Goal: Information Seeking & Learning: Learn about a topic

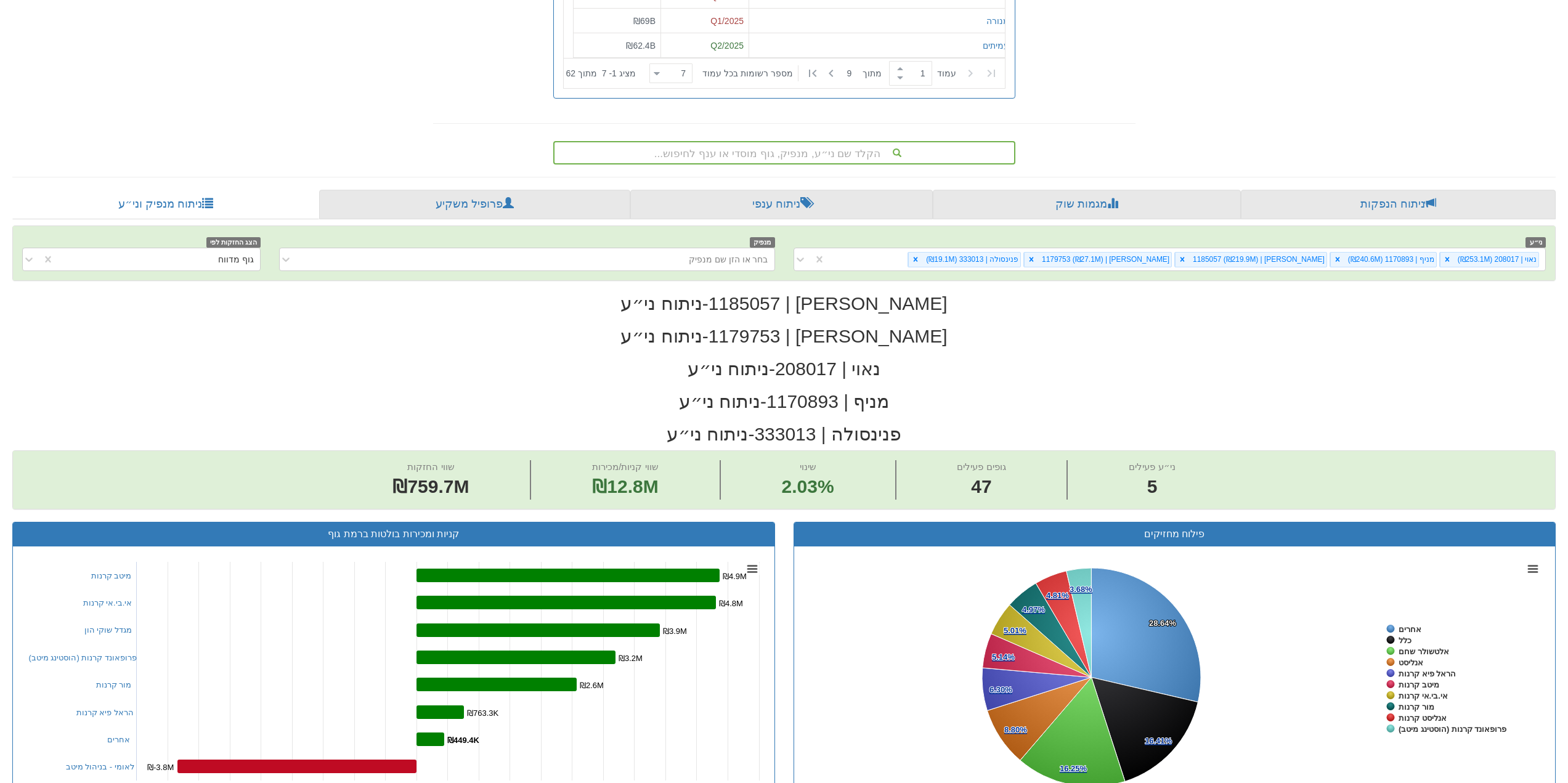
scroll to position [4, 0]
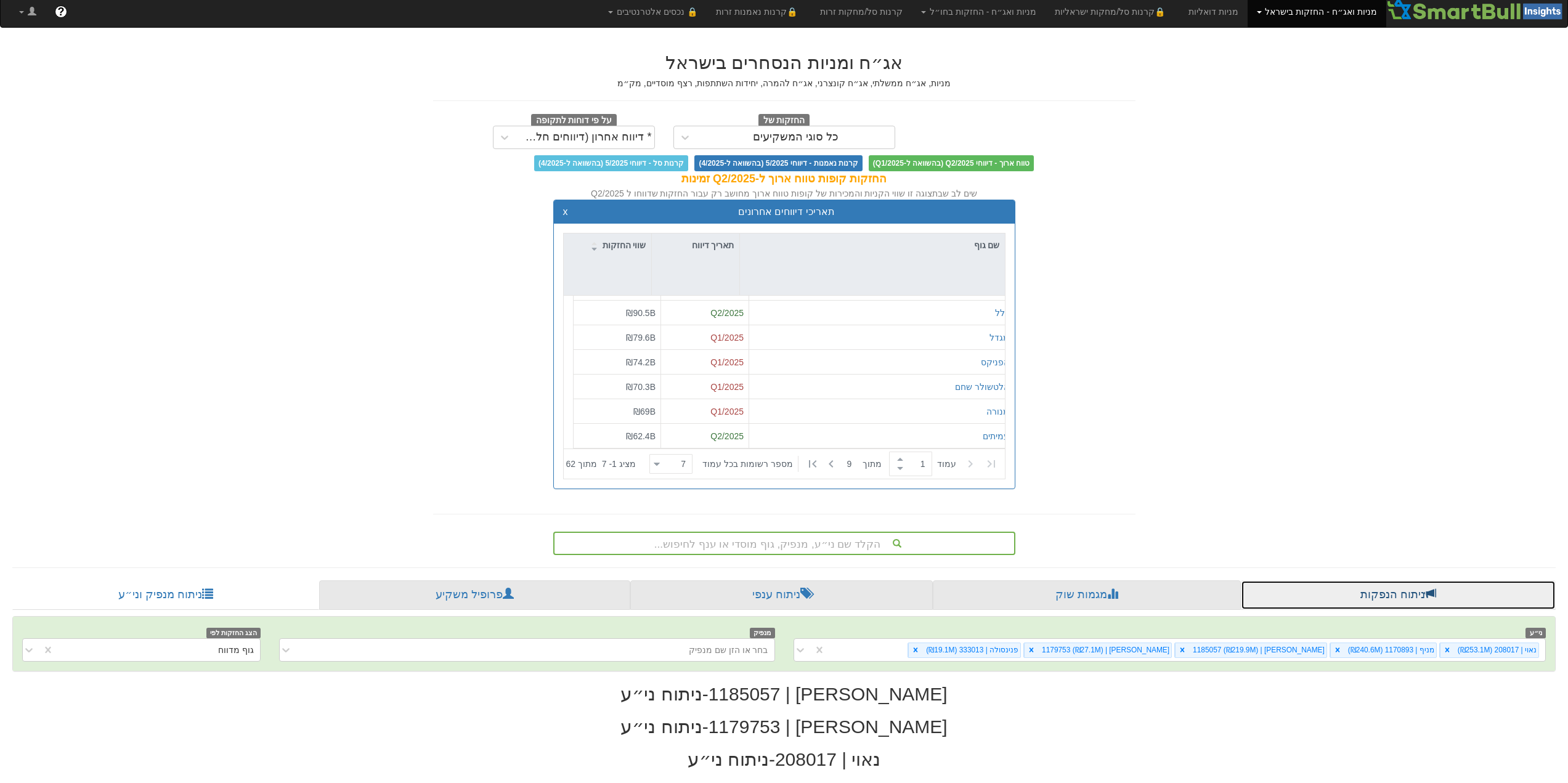
click at [1393, 596] on link "ניתוח הנפקות" at bounding box center [1399, 595] width 315 height 30
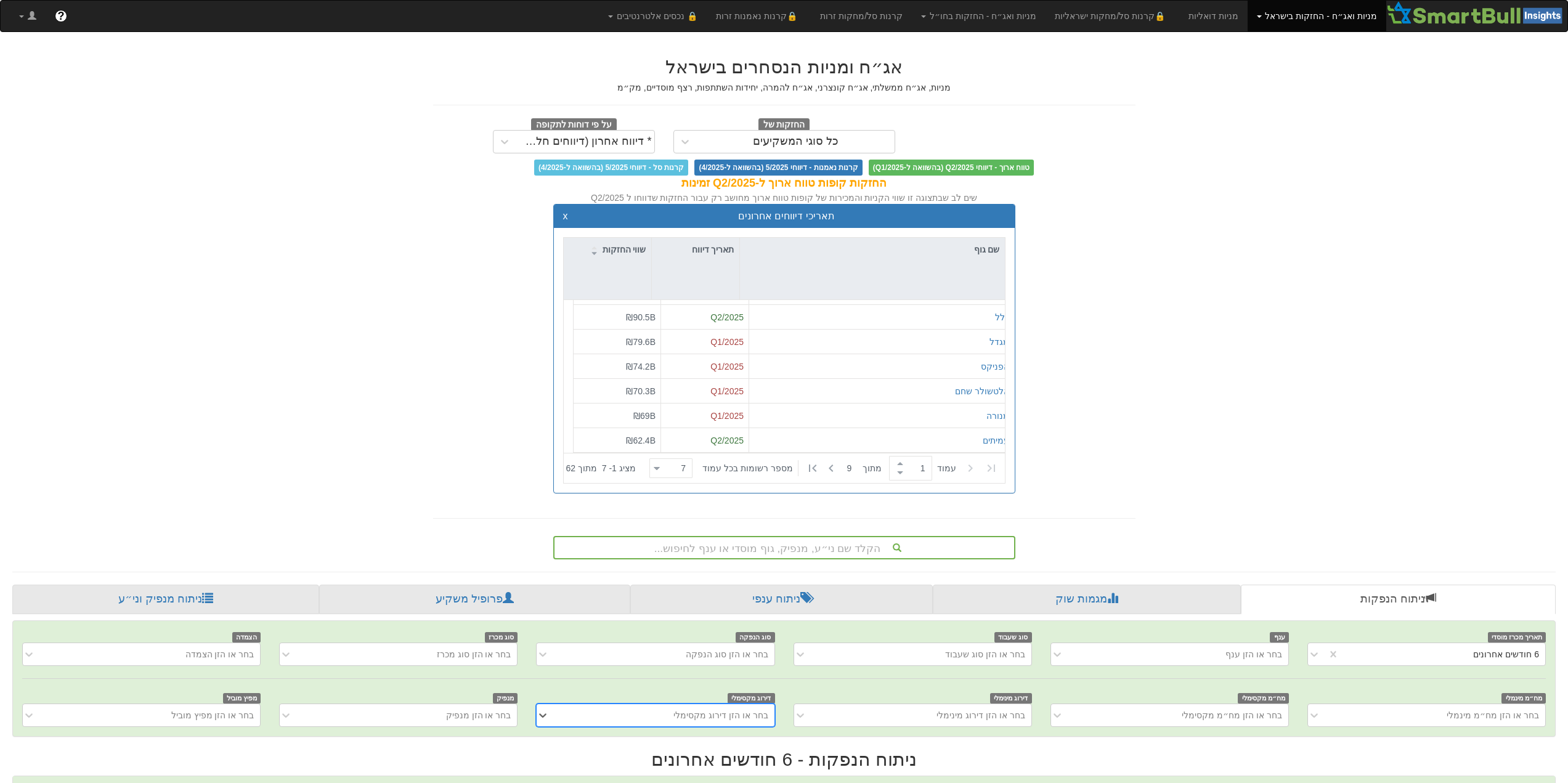
scroll to position [0, 1851]
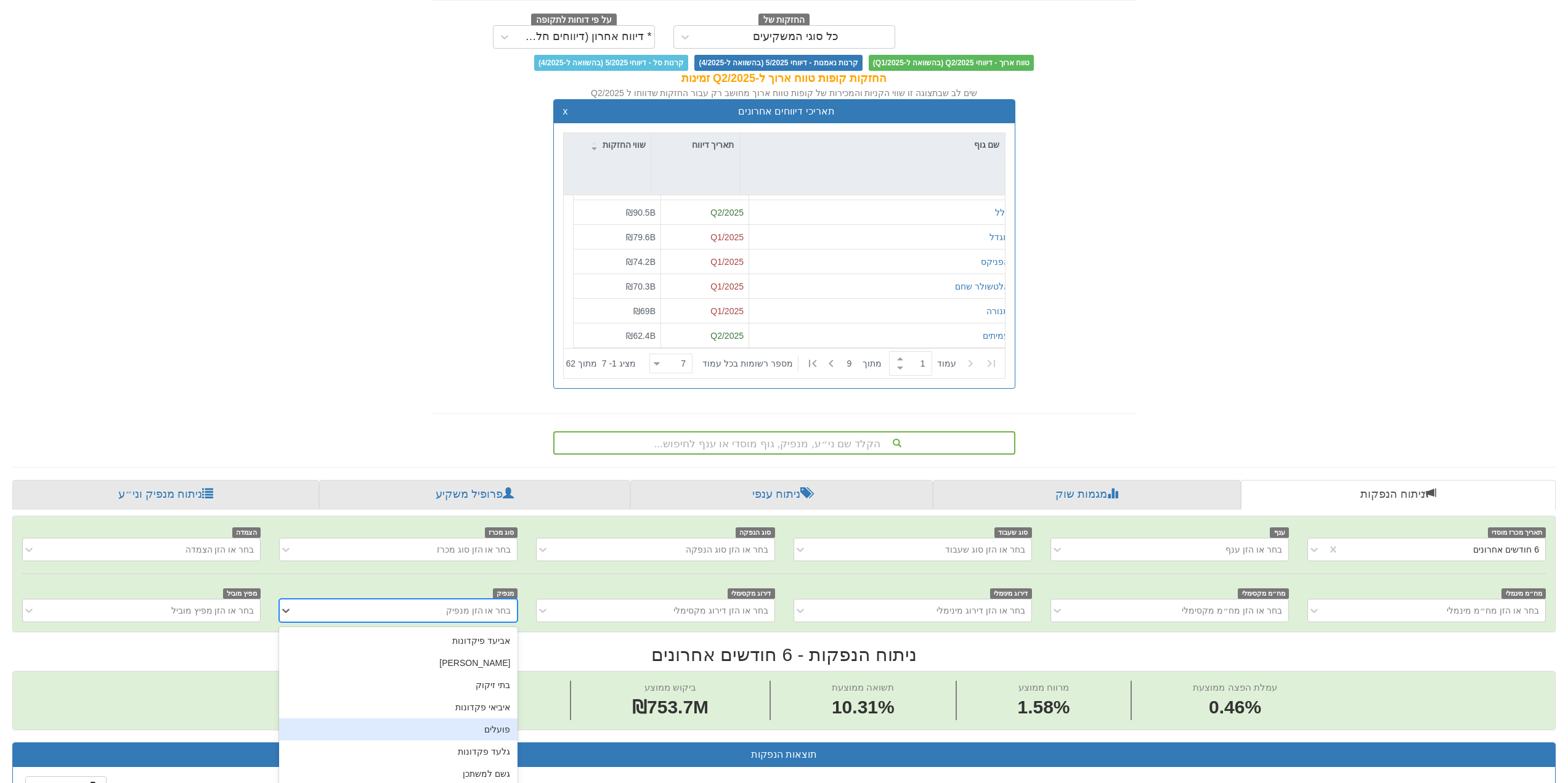
click at [457, 622] on div "option פועלים focused, 5 of 449. 449 results available. Use Up and Down to choo…" at bounding box center [398, 610] width 239 height 23
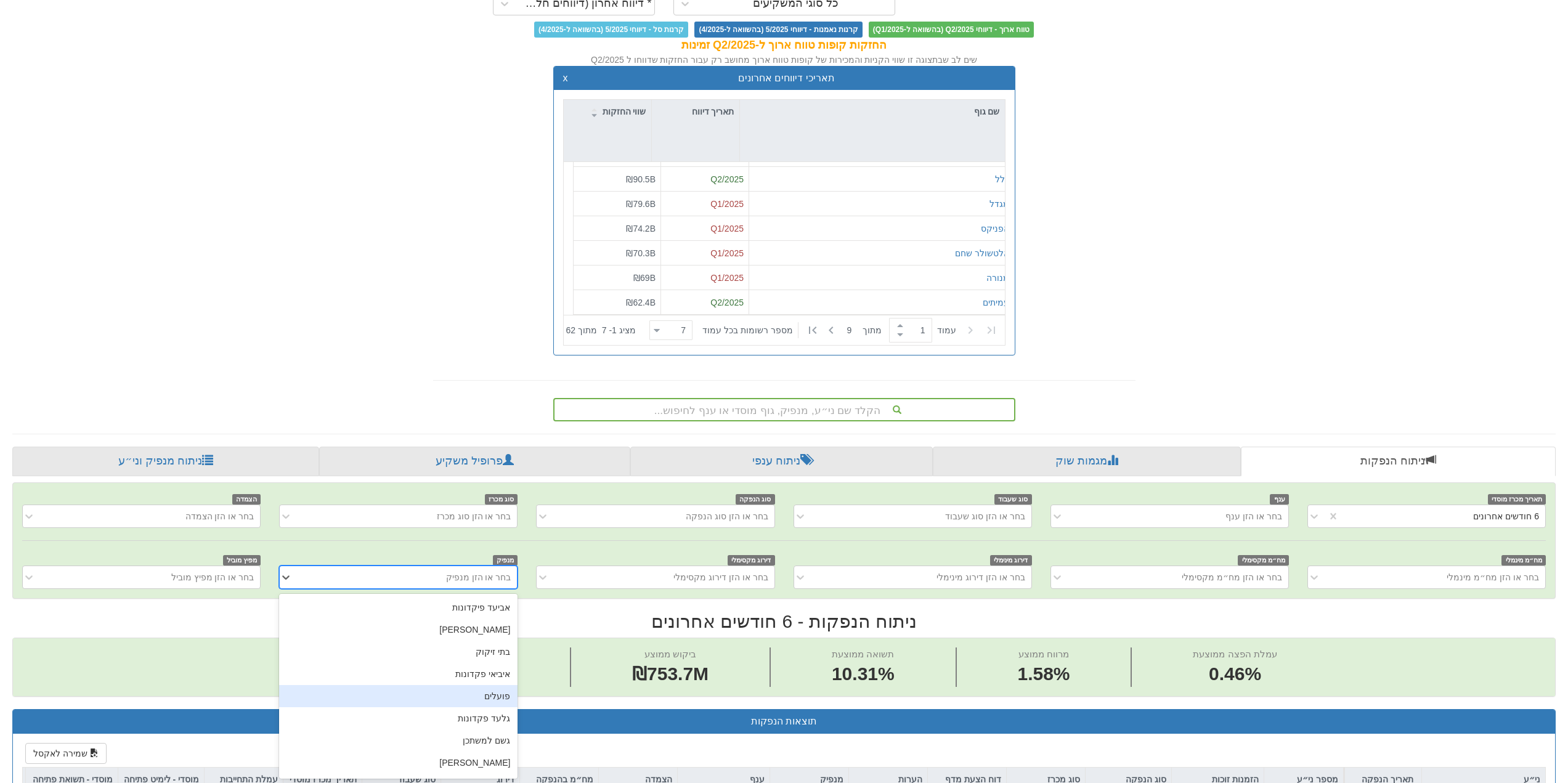
scroll to position [139, 0]
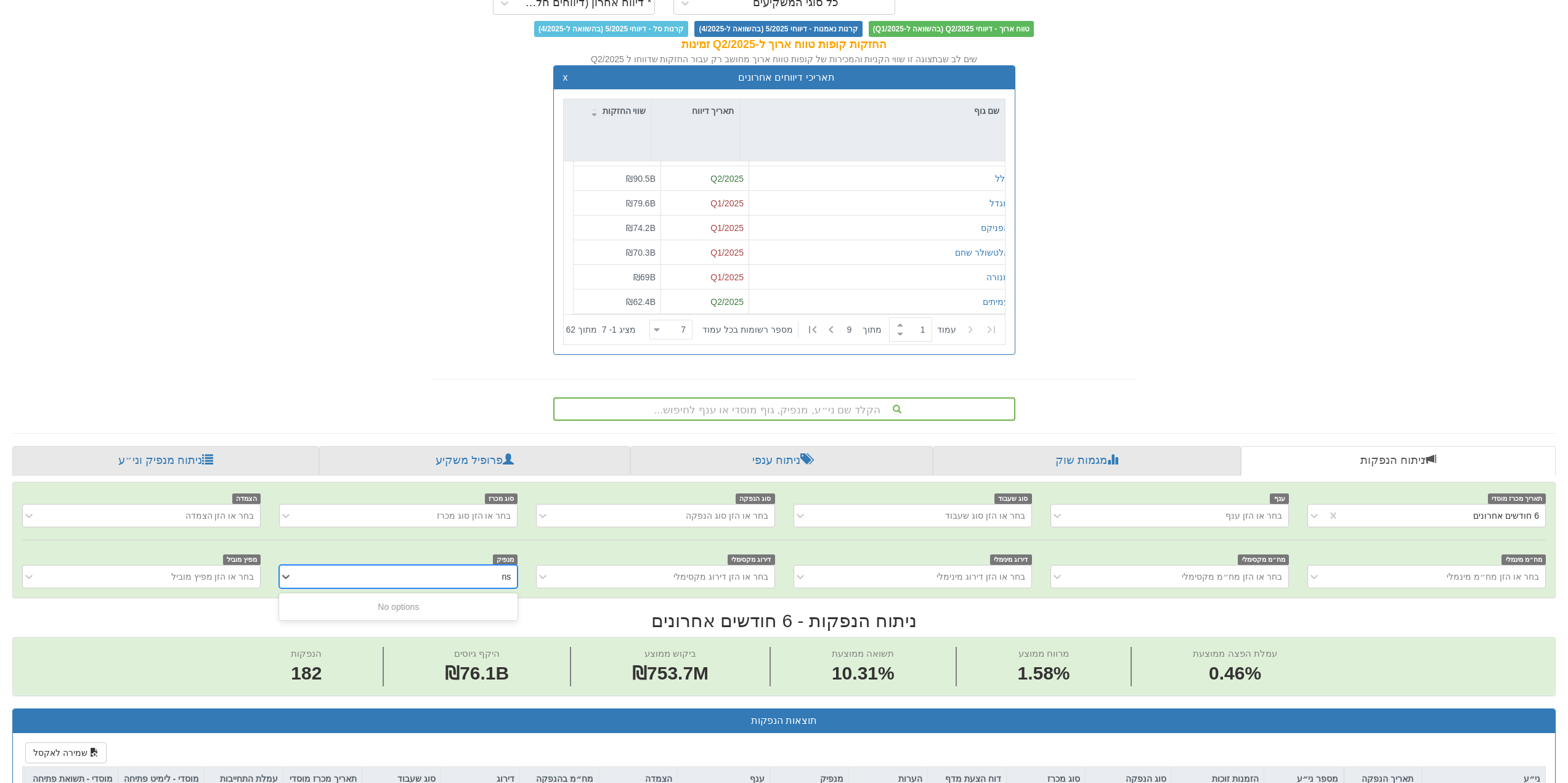
type input "n"
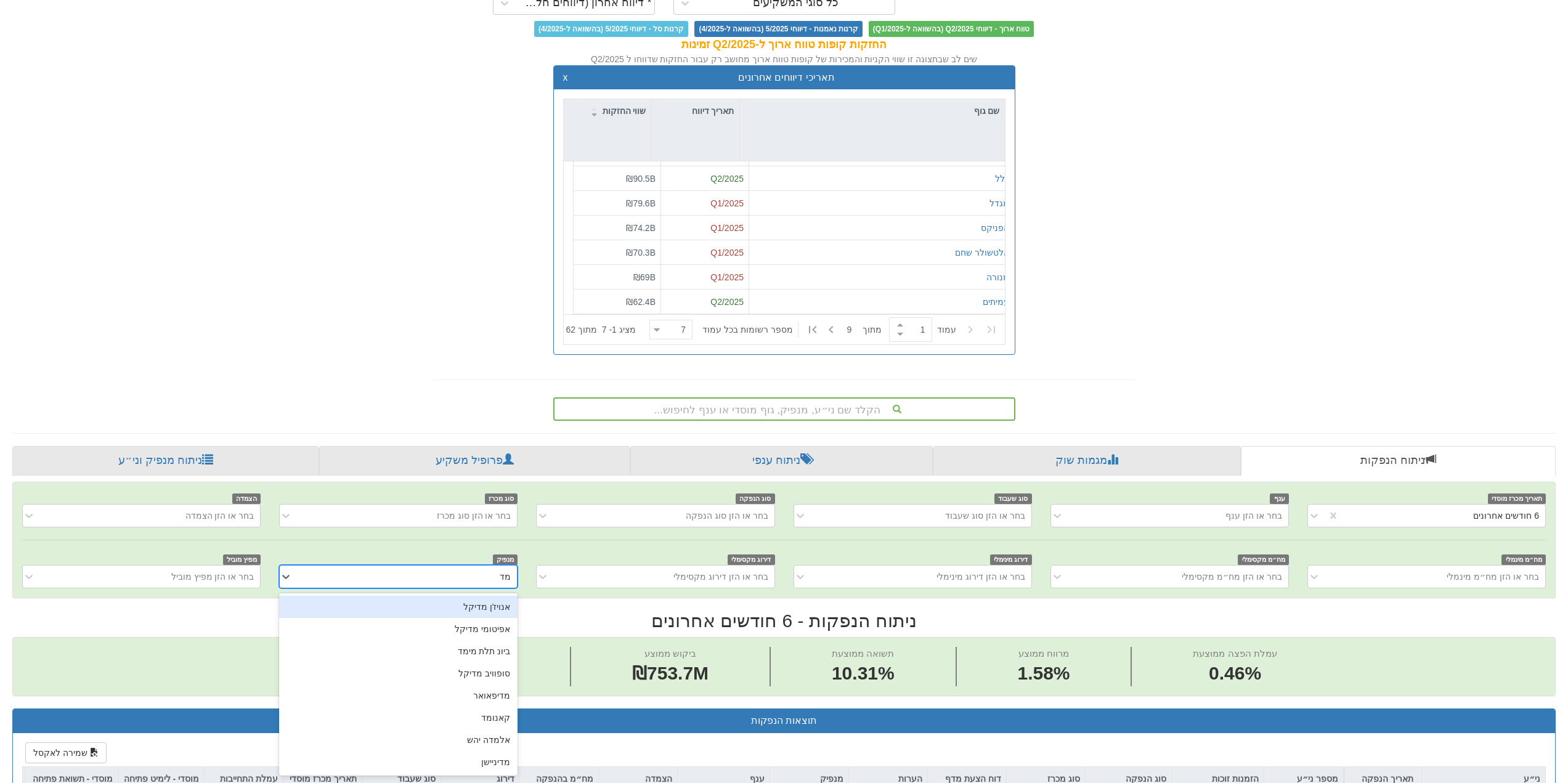
type input "מדי"
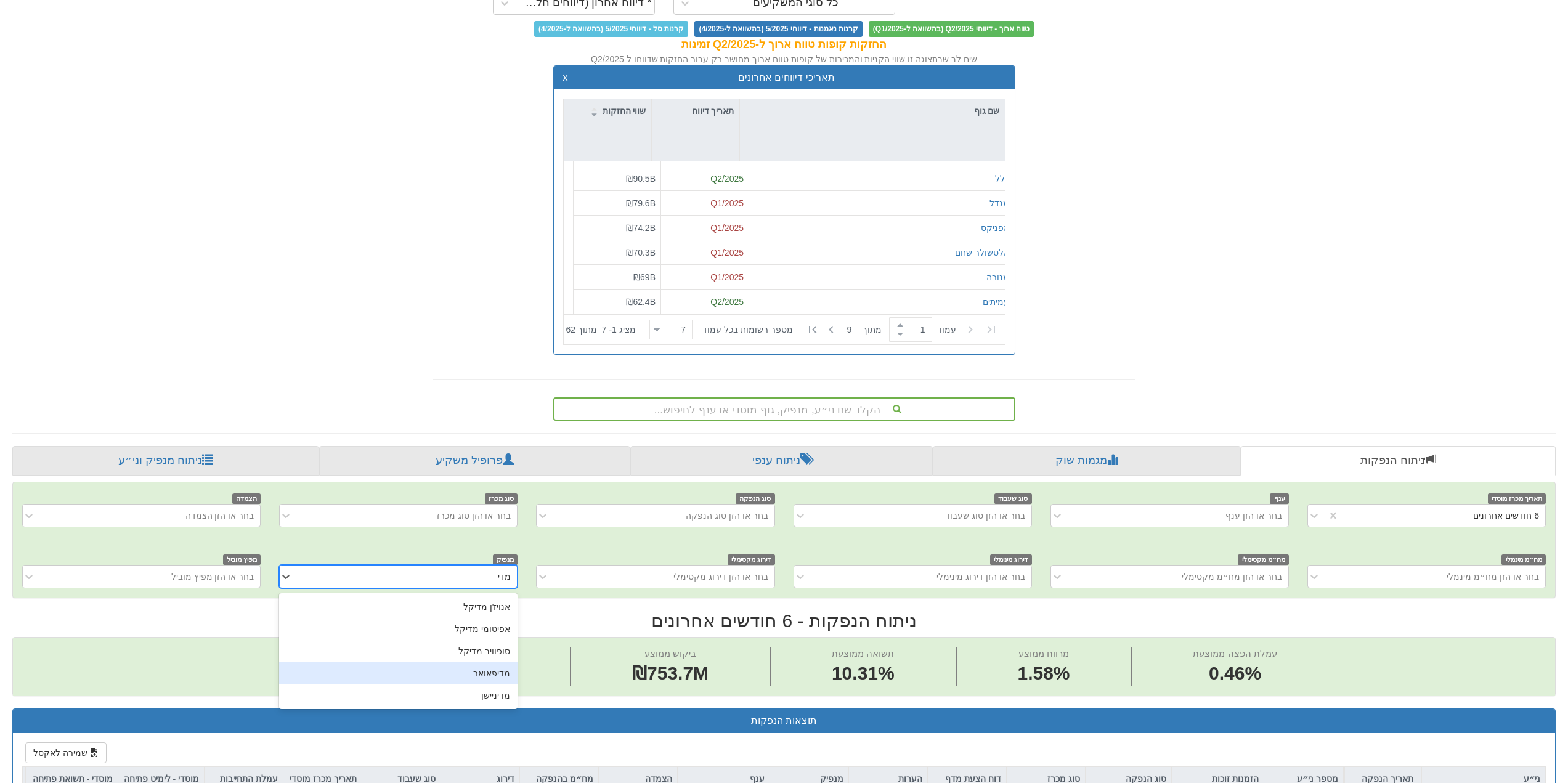
click at [489, 669] on div "מדיפאואר" at bounding box center [398, 673] width 239 height 22
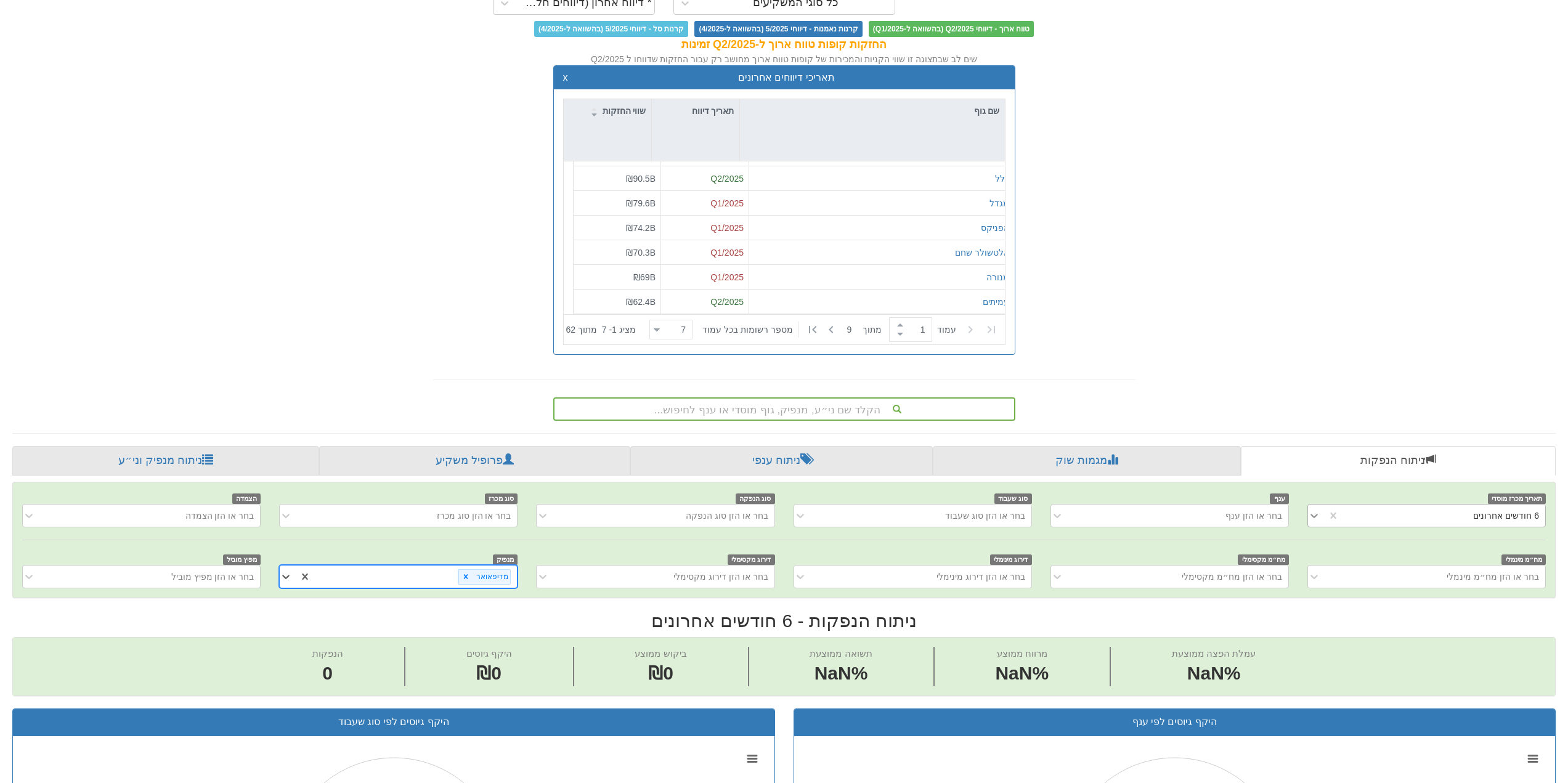
click at [1316, 513] on icon at bounding box center [1315, 516] width 13 height 13
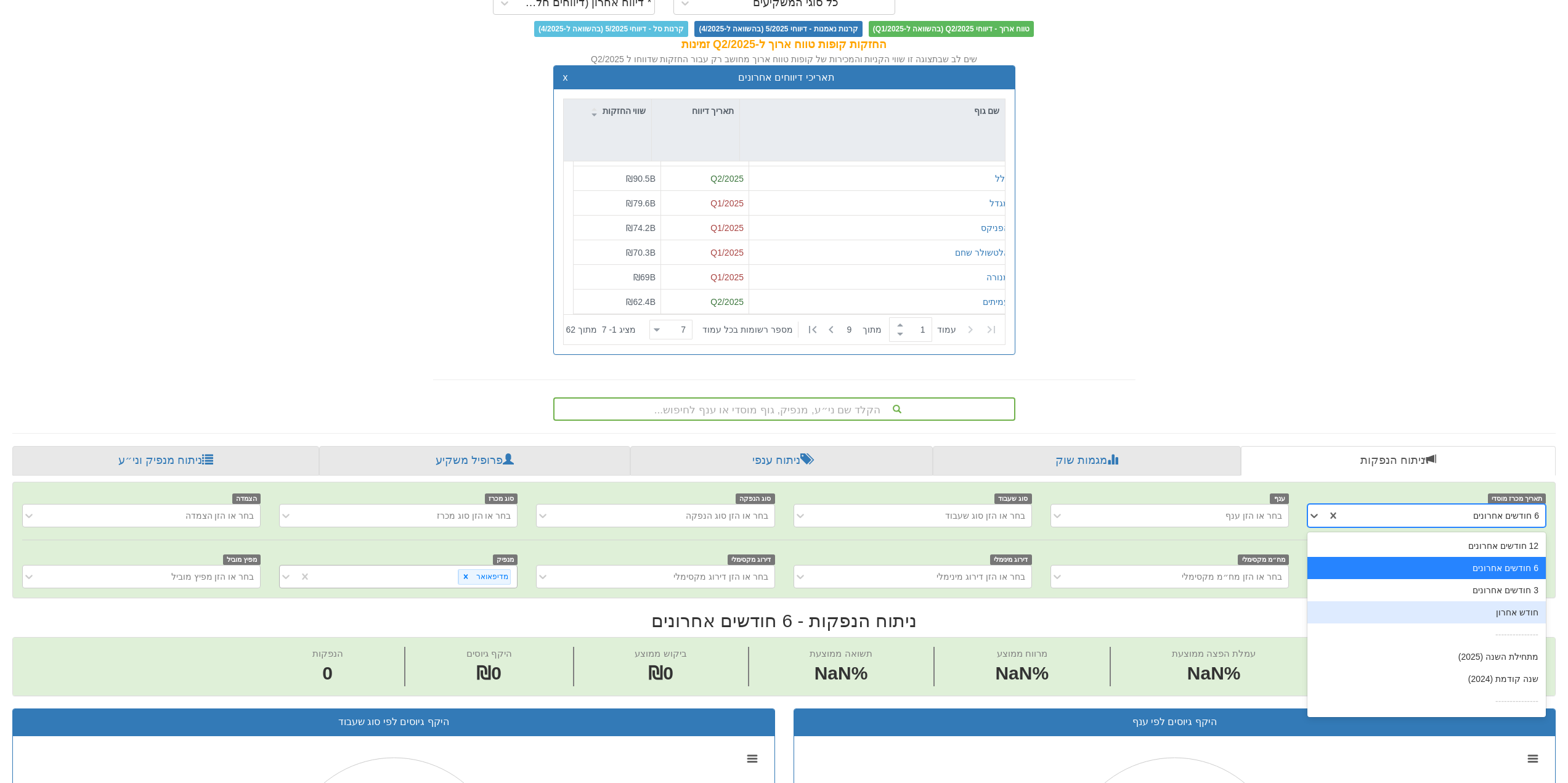
scroll to position [20, 0]
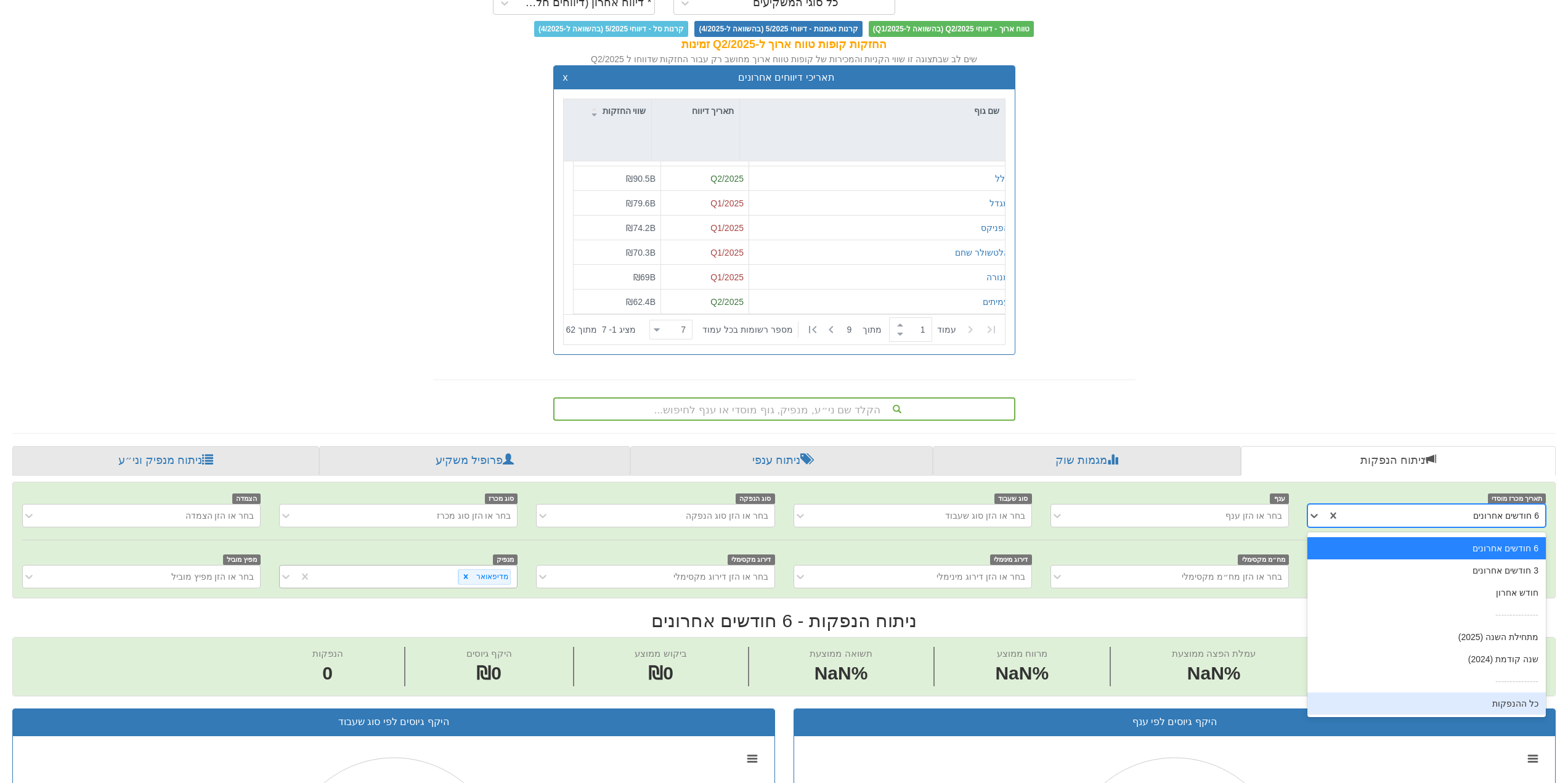
click at [1505, 702] on div "כל ההנפקות" at bounding box center [1427, 703] width 239 height 22
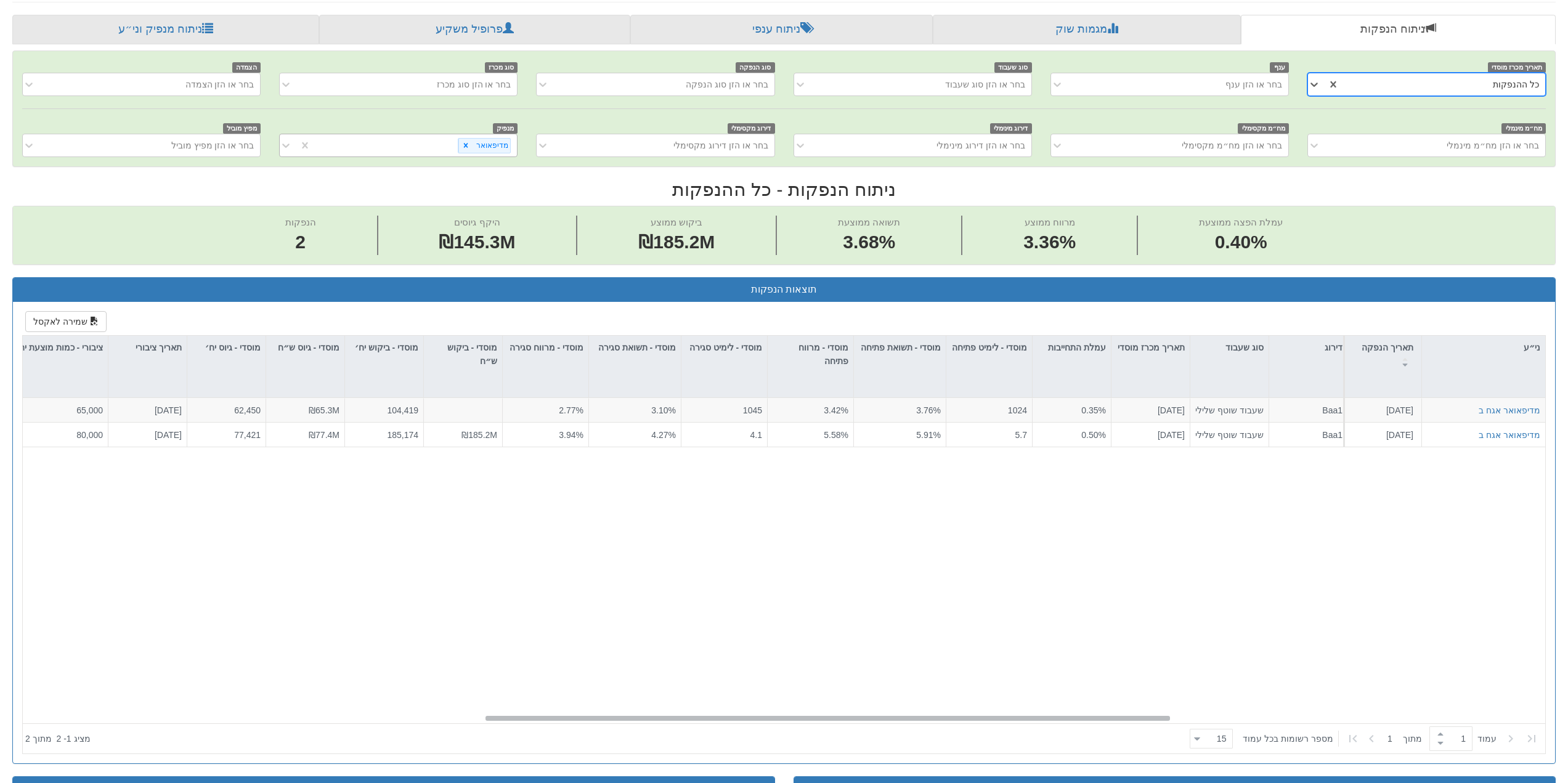
scroll to position [0, 1024]
drag, startPoint x: 1008, startPoint y: 717, endPoint x: 636, endPoint y: 711, distance: 372.0
click at [636, 711] on div "מדיפאואר אגח ב [DATE] 1161348 הזמנות זוכות > אגח - הרחבה הצעה אחידה - מחיר דוח …" at bounding box center [784, 561] width 1523 height 325
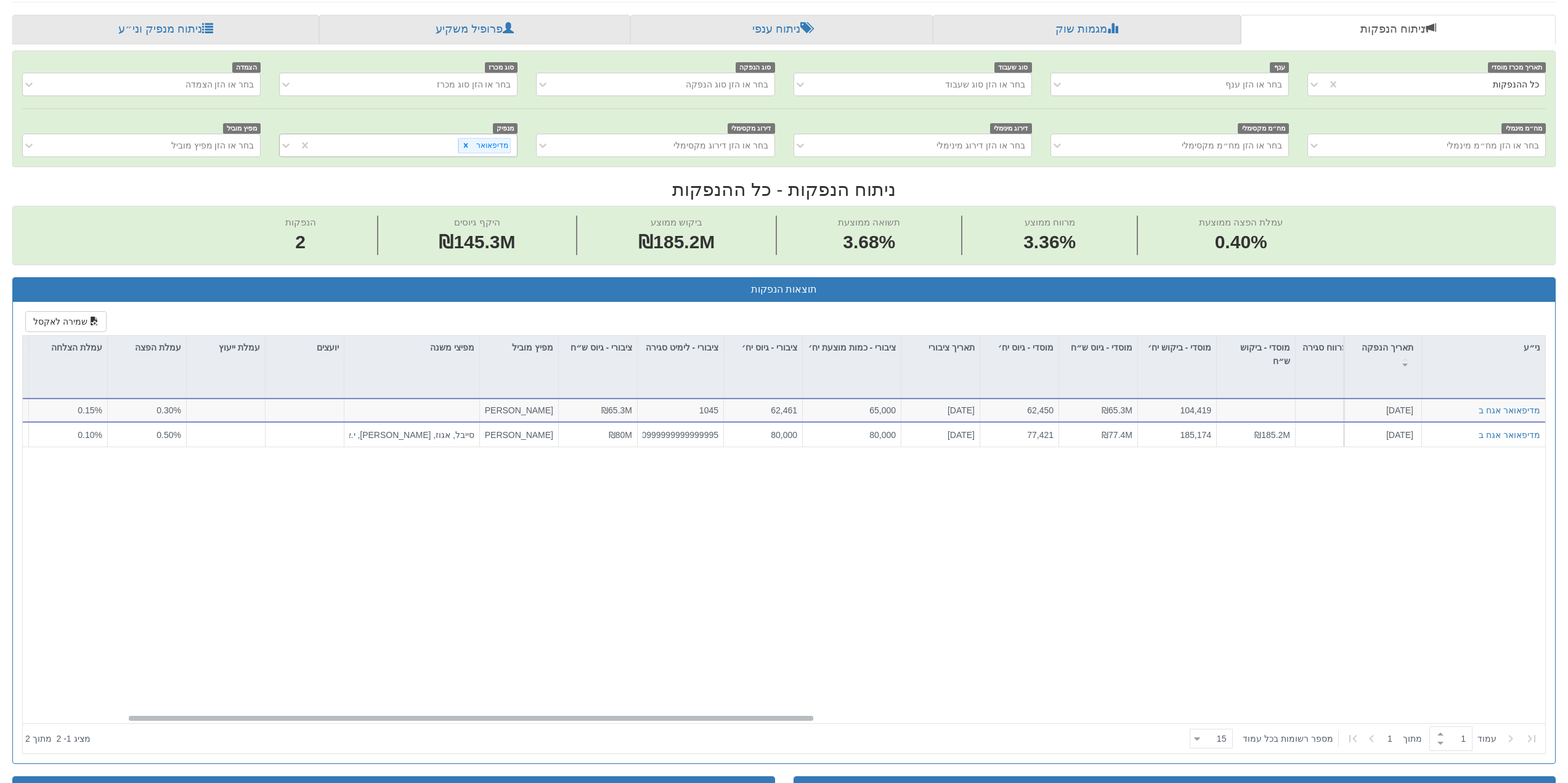
scroll to position [0, 239]
drag, startPoint x: 719, startPoint y: 718, endPoint x: 366, endPoint y: 712, distance: 353.1
click at [366, 712] on div "מדיפאואר אגח ב [DATE] 1161348 הזמנות זוכות > אגח - הרחבה הצעה אחידה - מחיר דוח …" at bounding box center [784, 561] width 1523 height 325
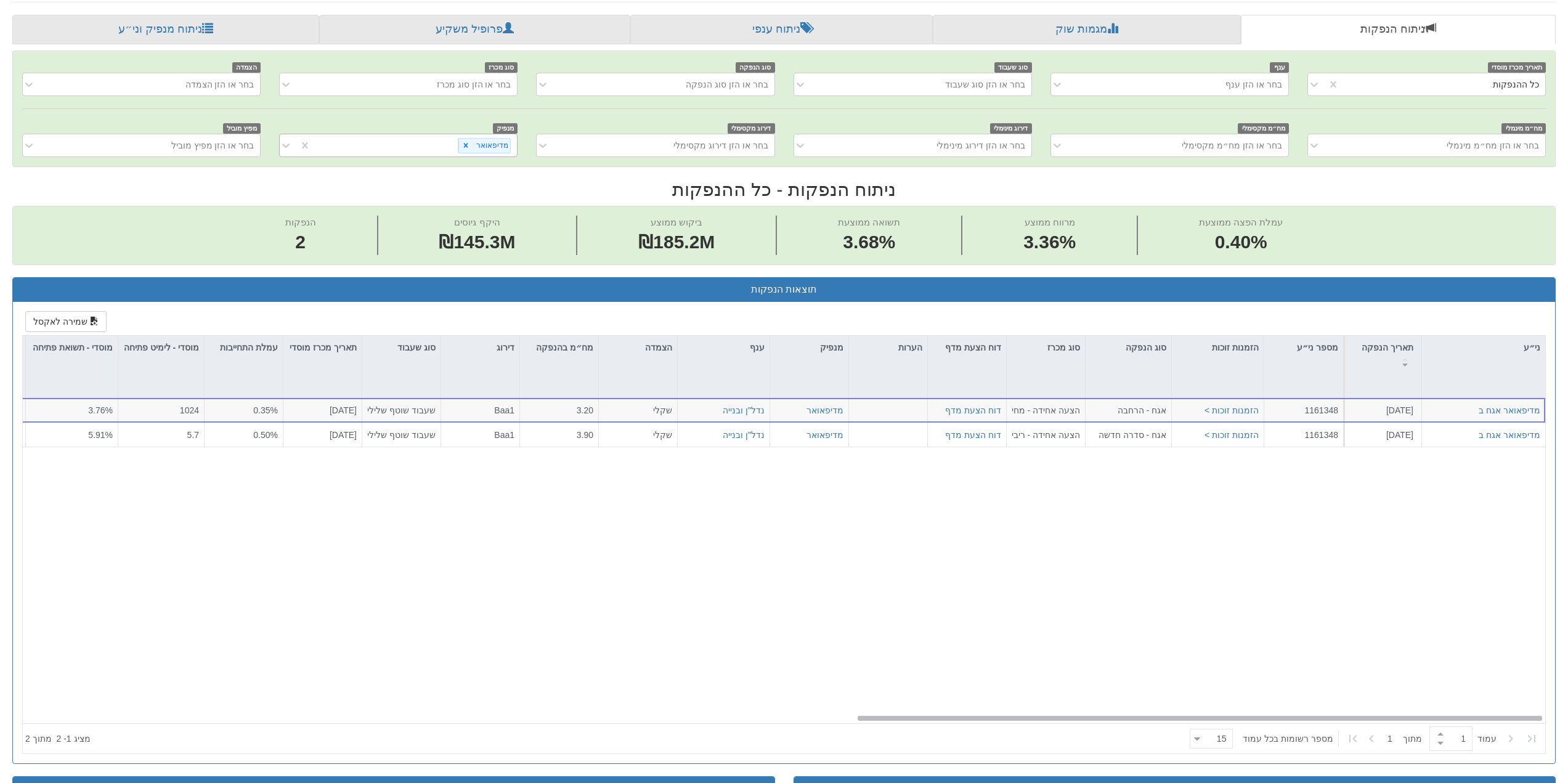
scroll to position [0, 1851]
drag, startPoint x: 545, startPoint y: 717, endPoint x: 1379, endPoint y: 634, distance: 838.1
click at [1393, 647] on div "מדיפאואר אגח ב [DATE] 1161348 הזמנות זוכות > אגח - הרחבה הצעה אחידה - מחיר דוח …" at bounding box center [784, 561] width 1523 height 325
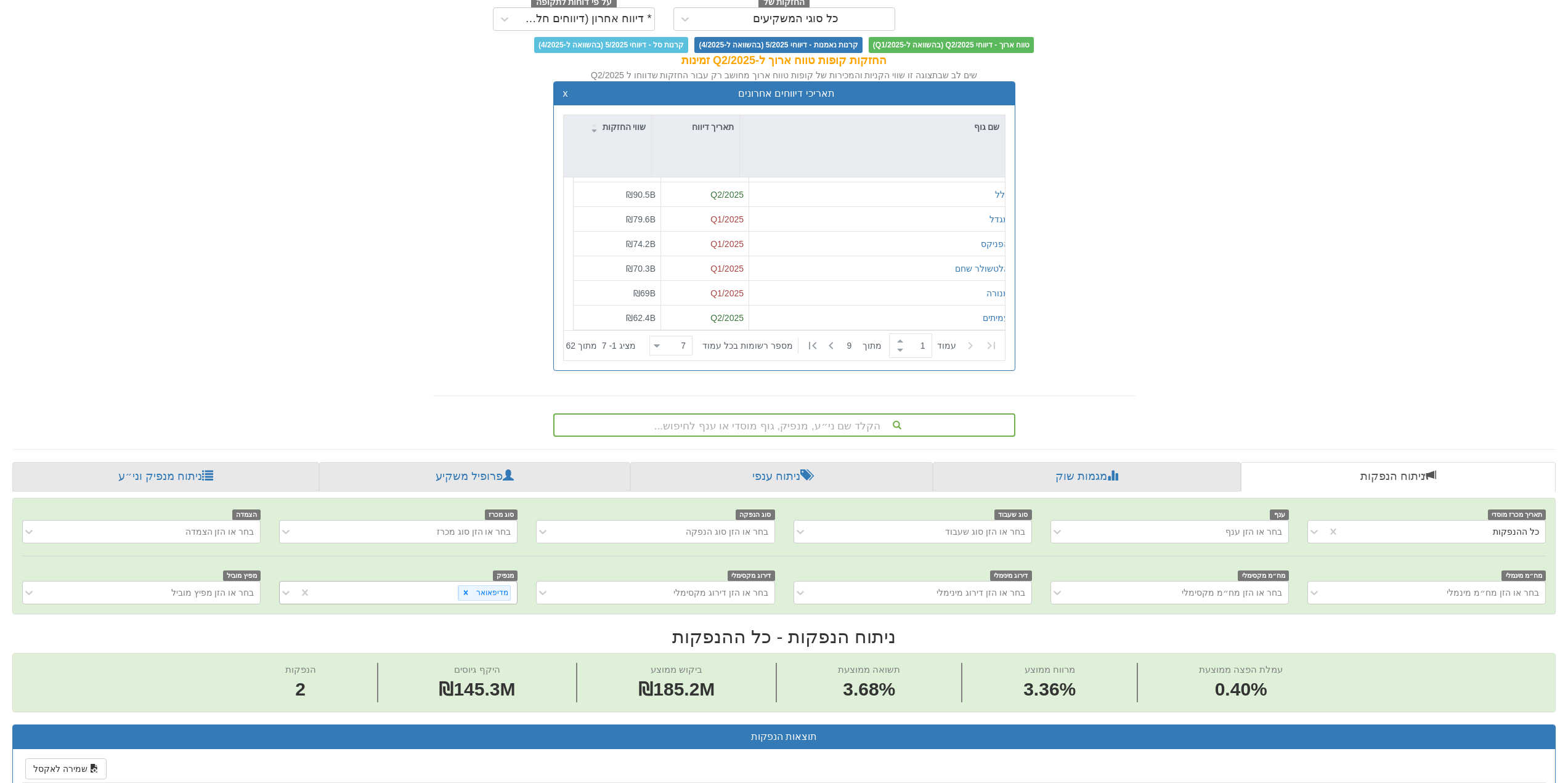
scroll to position [185, 0]
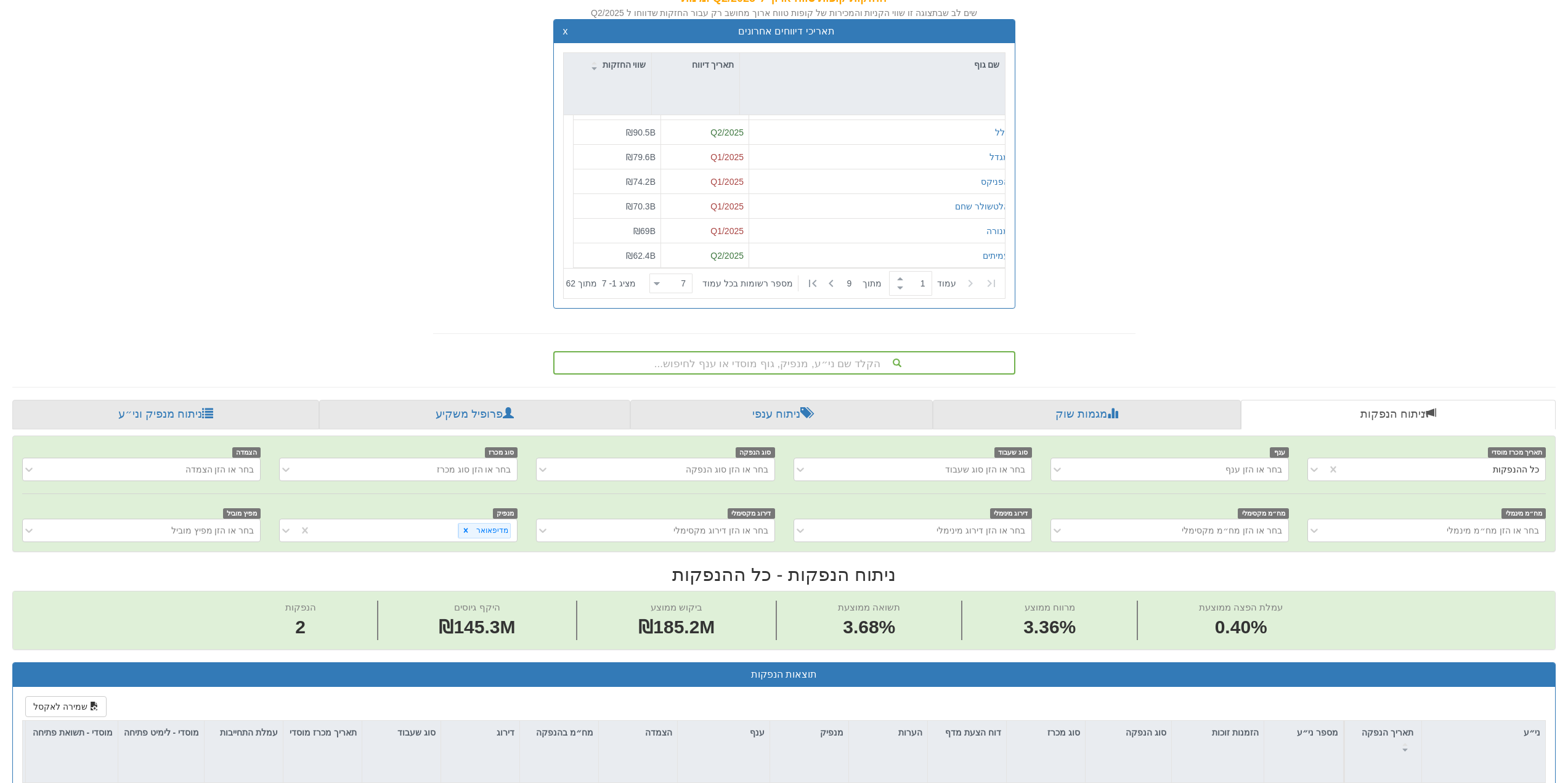
drag, startPoint x: 469, startPoint y: 527, endPoint x: 587, endPoint y: 591, distance: 134.2
click at [469, 527] on icon at bounding box center [466, 530] width 9 height 9
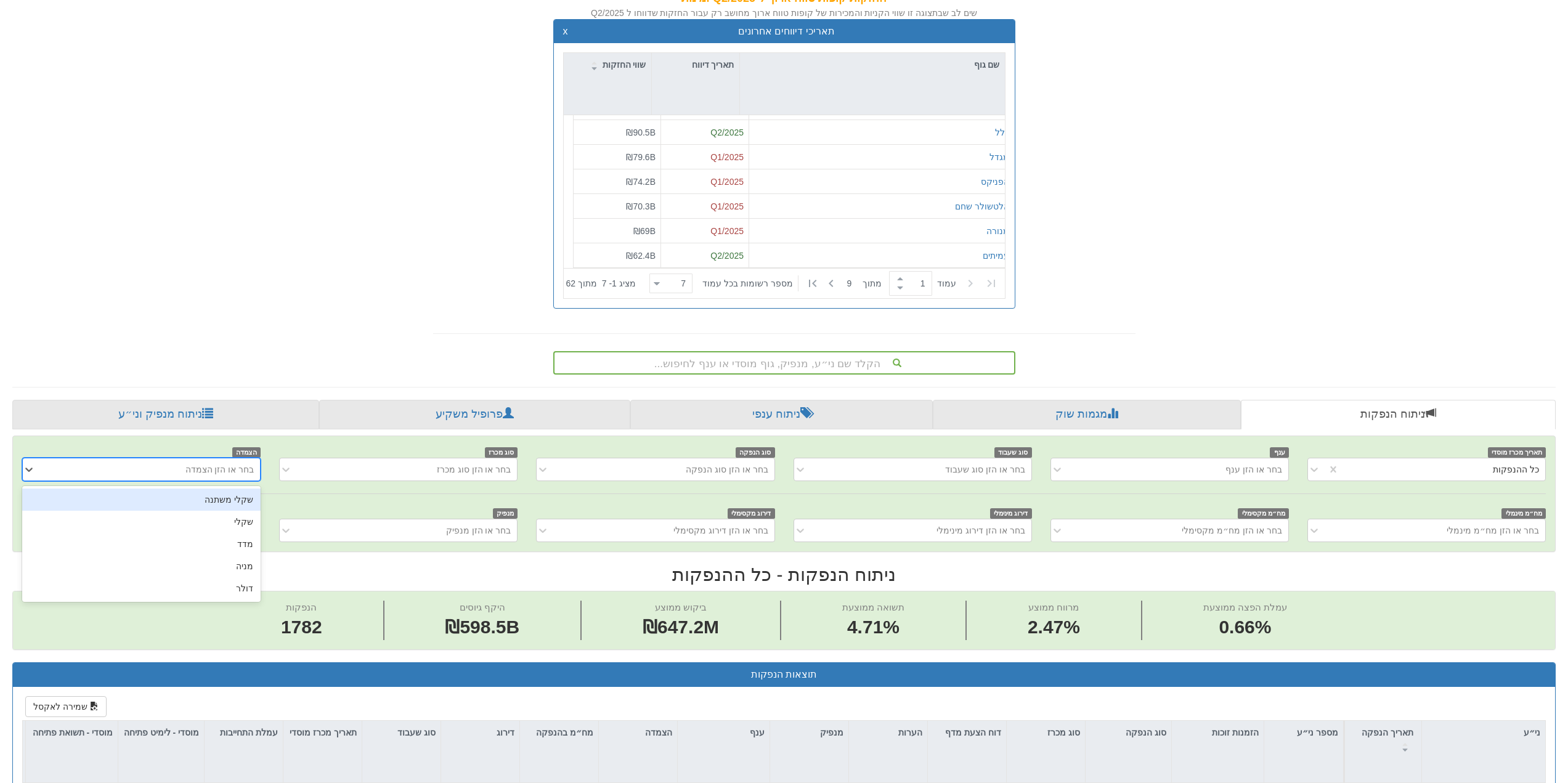
click at [217, 469] on div "בחר או הזן הצמדה" at bounding box center [220, 470] width 69 height 13
click at [236, 498] on div "שקלי משתנה" at bounding box center [141, 500] width 239 height 22
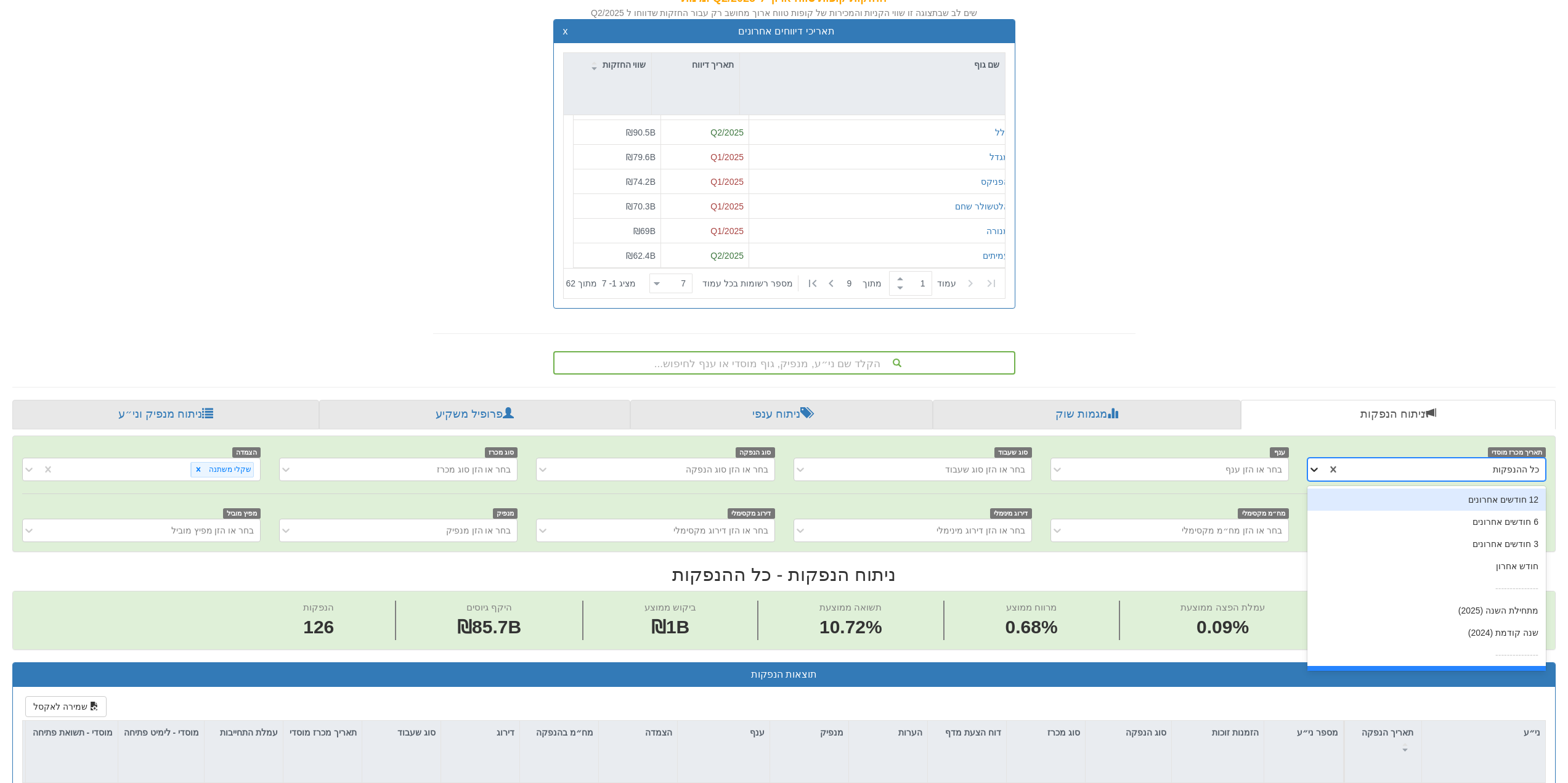
click at [1316, 468] on icon at bounding box center [1315, 470] width 13 height 13
click at [1512, 523] on div "6 חודשים אחרונים" at bounding box center [1427, 522] width 239 height 22
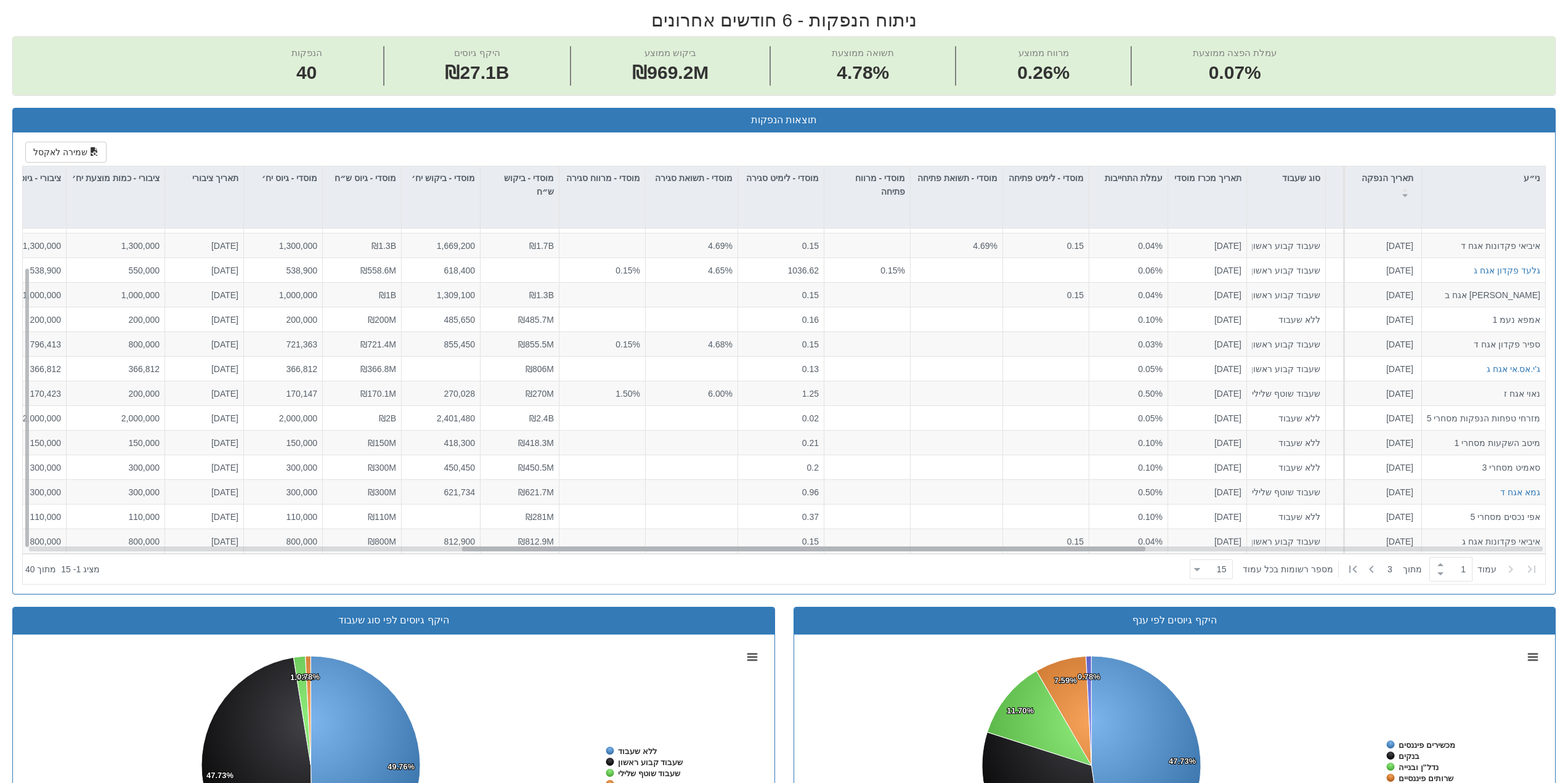
scroll to position [44, 964]
drag, startPoint x: 1497, startPoint y: 547, endPoint x: 1099, endPoint y: 547, distance: 398.0
click at [1099, 547] on div at bounding box center [804, 549] width 684 height 5
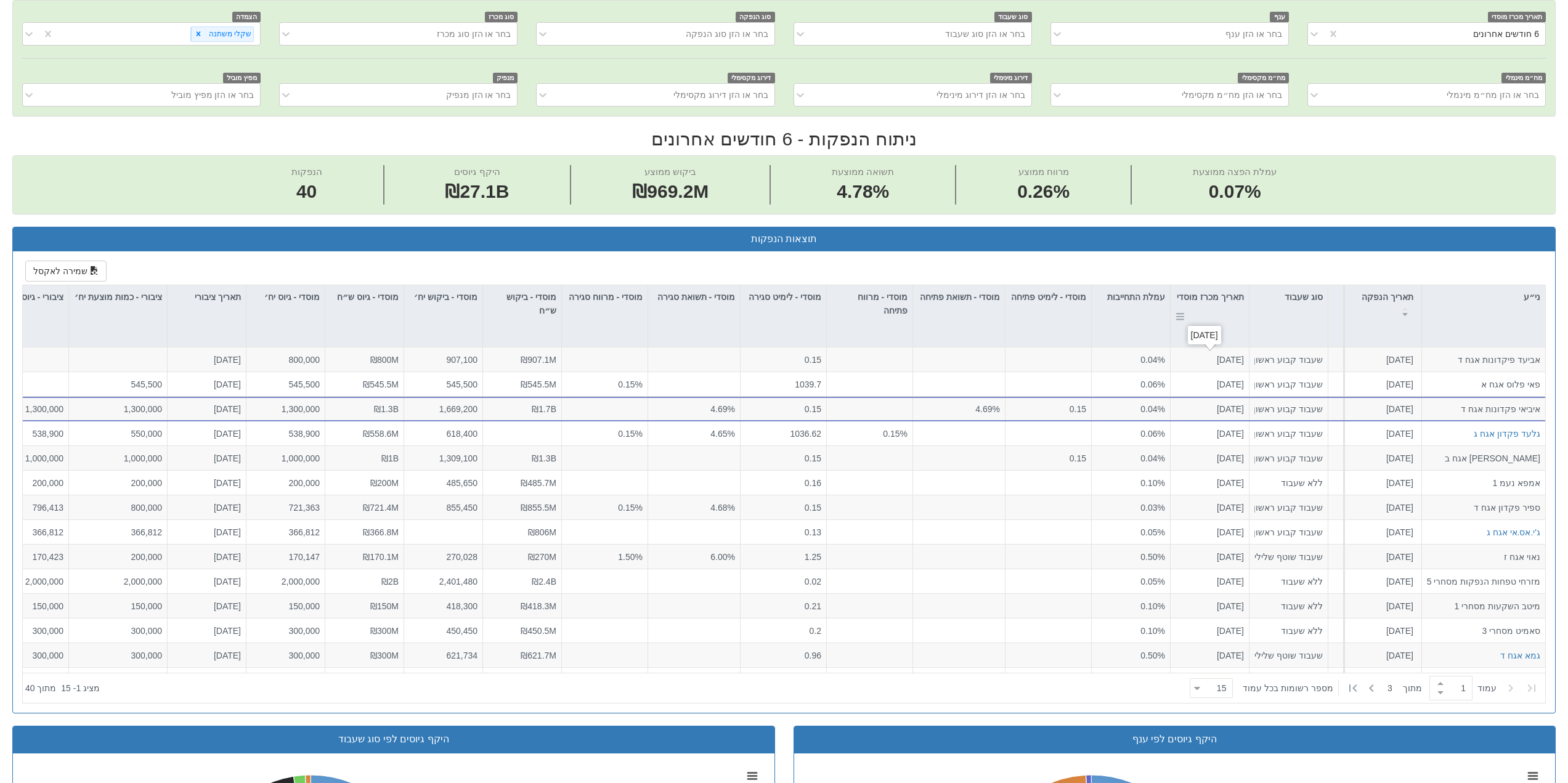
scroll to position [432, 0]
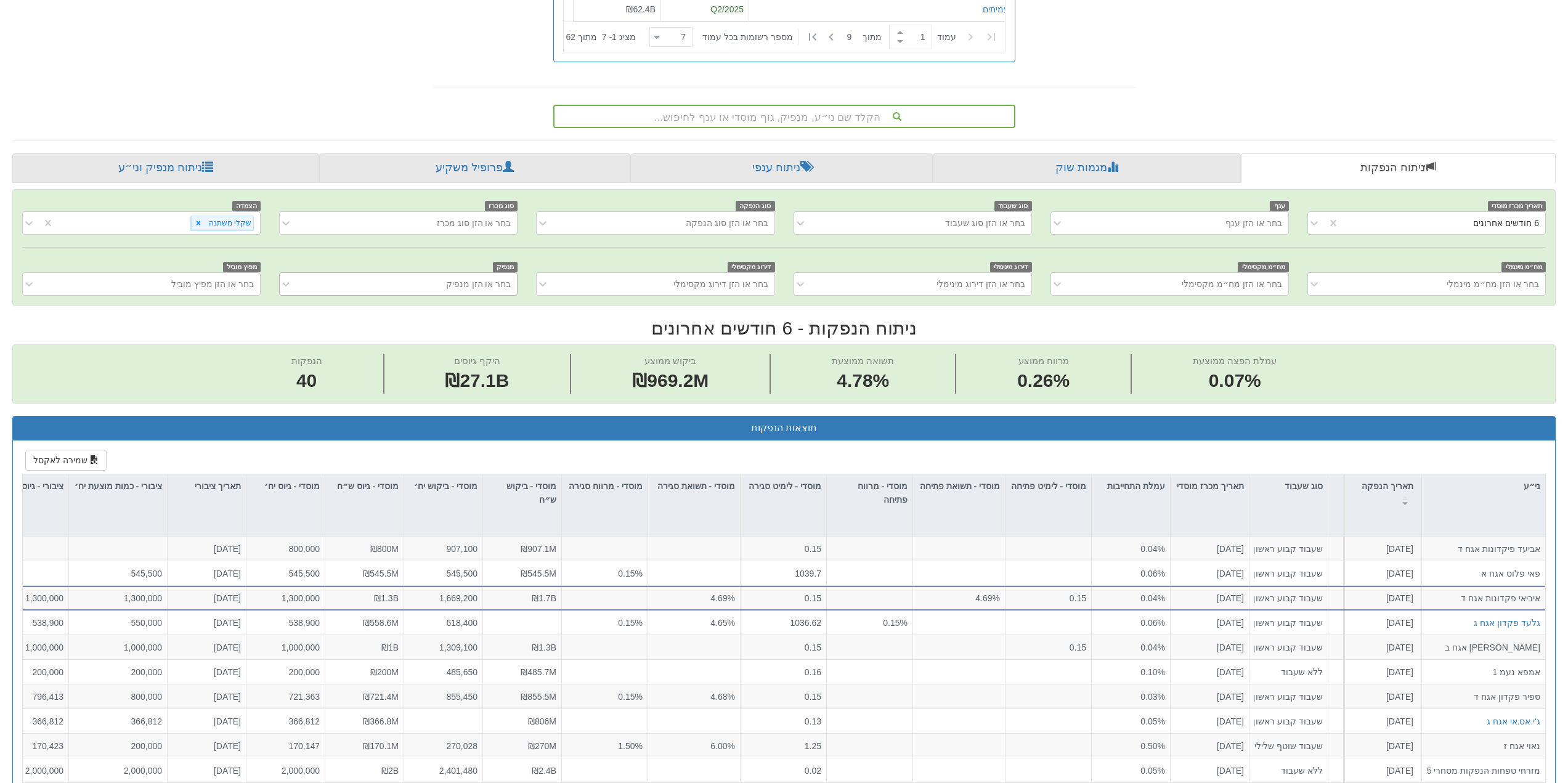
click at [479, 286] on div "בחר או הזן מנפיק" at bounding box center [479, 284] width 66 height 13
type input "נאו"
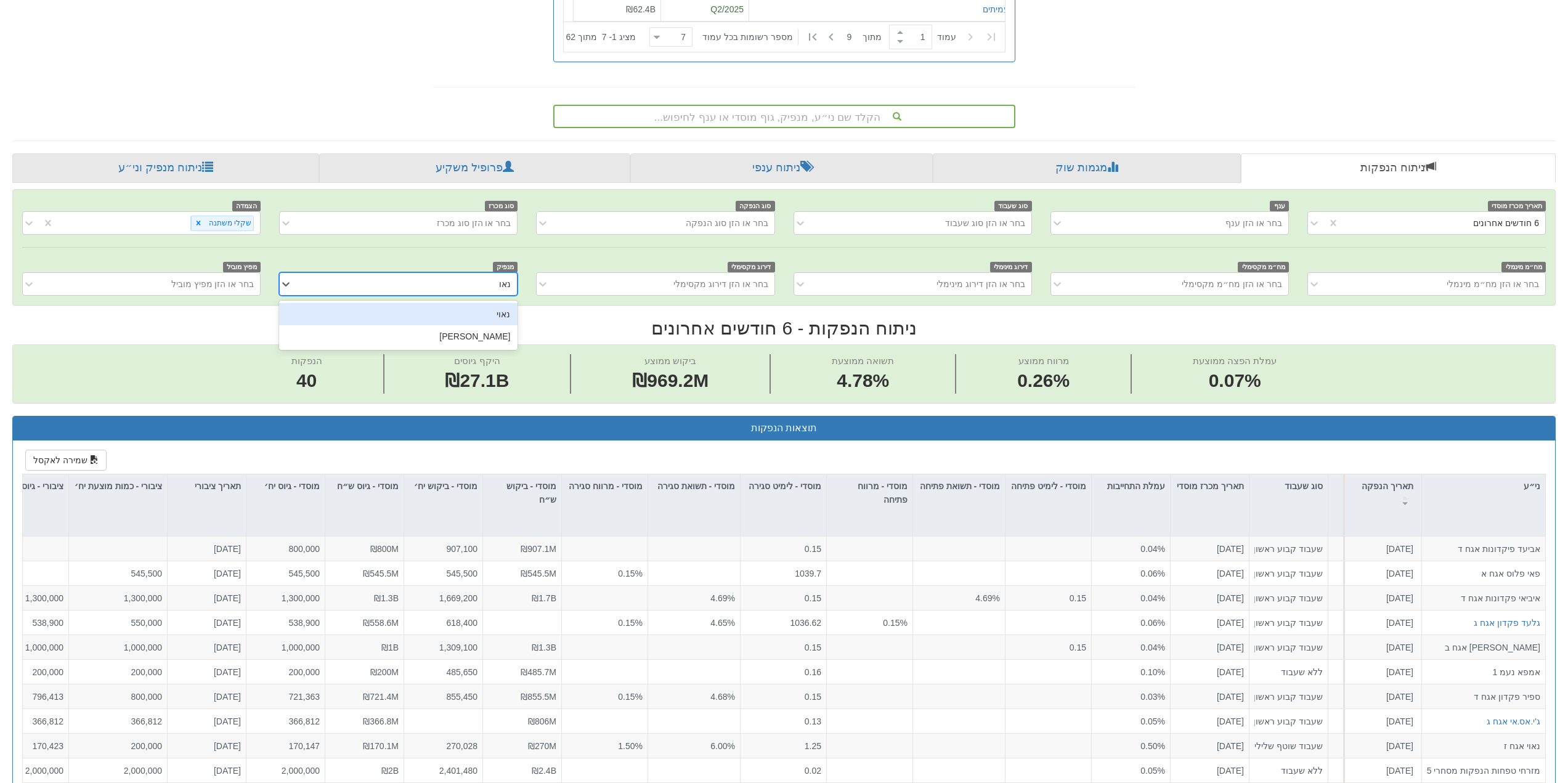
click at [501, 314] on div "נאוי" at bounding box center [398, 314] width 239 height 22
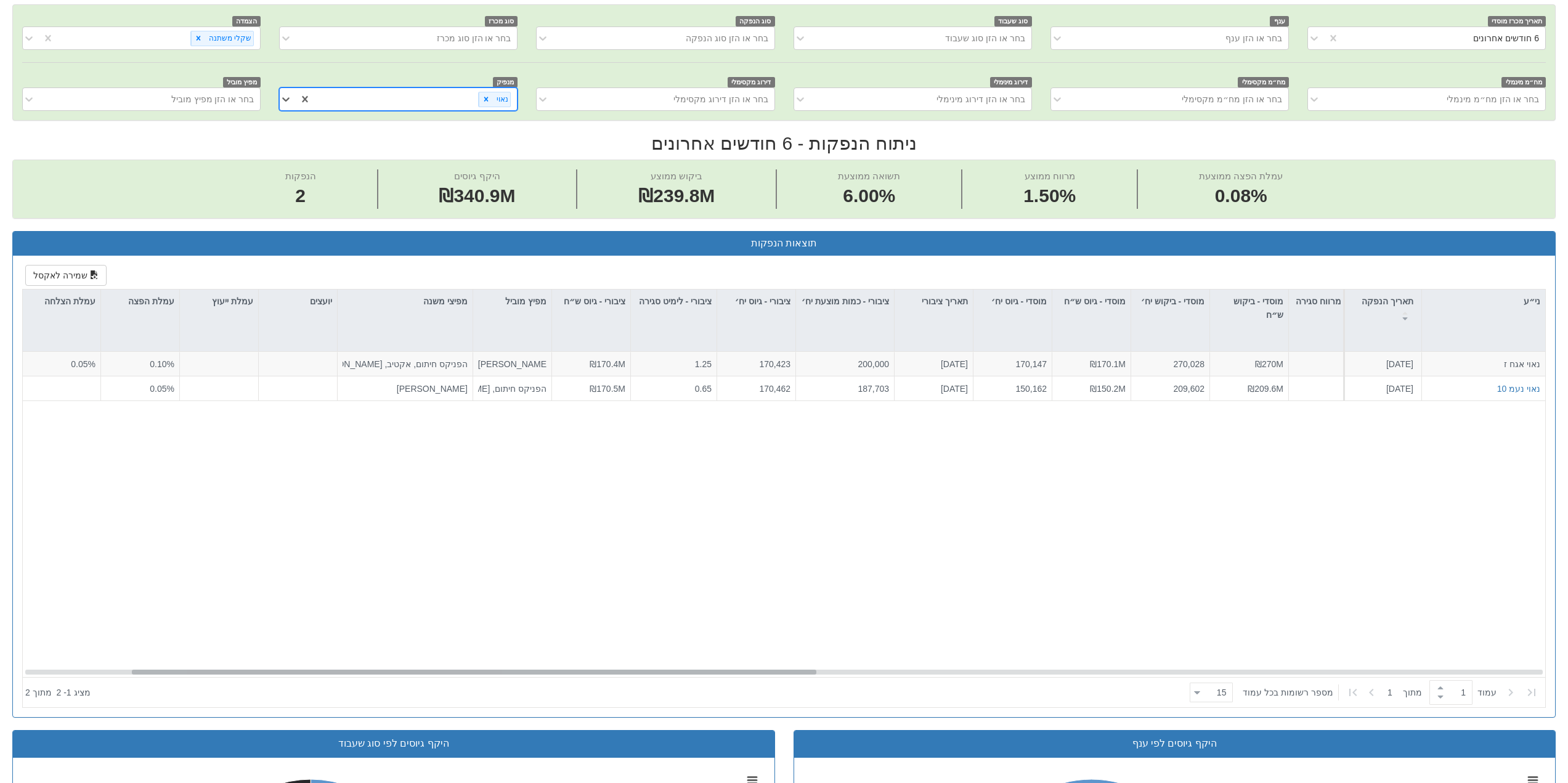
scroll to position [0, 239]
drag, startPoint x: 1118, startPoint y: 672, endPoint x: 792, endPoint y: 673, distance: 326.0
click at [792, 673] on div at bounding box center [474, 672] width 685 height 5
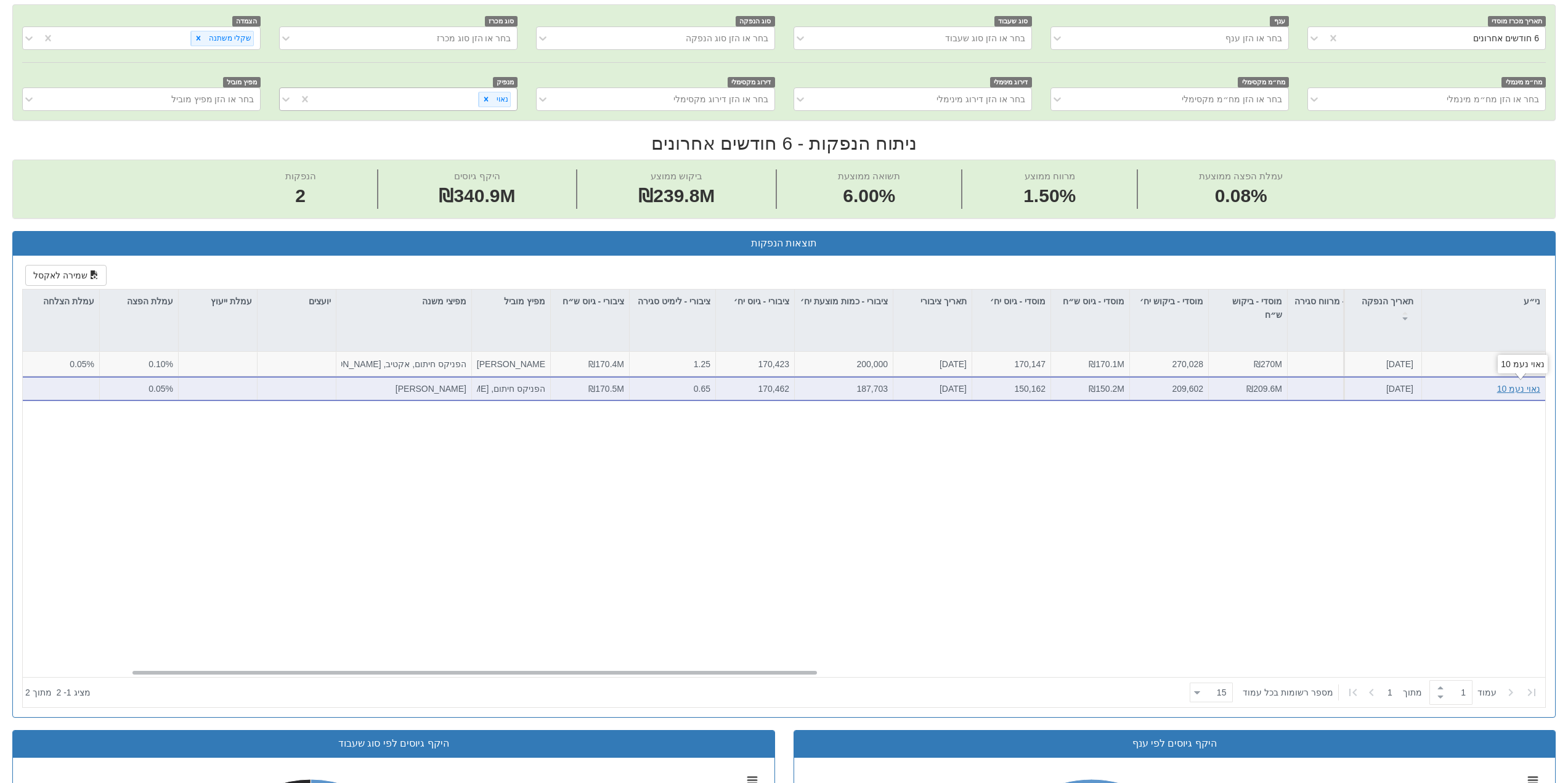
click at [1525, 392] on div "נאוי נעמ 10" at bounding box center [1519, 389] width 43 height 13
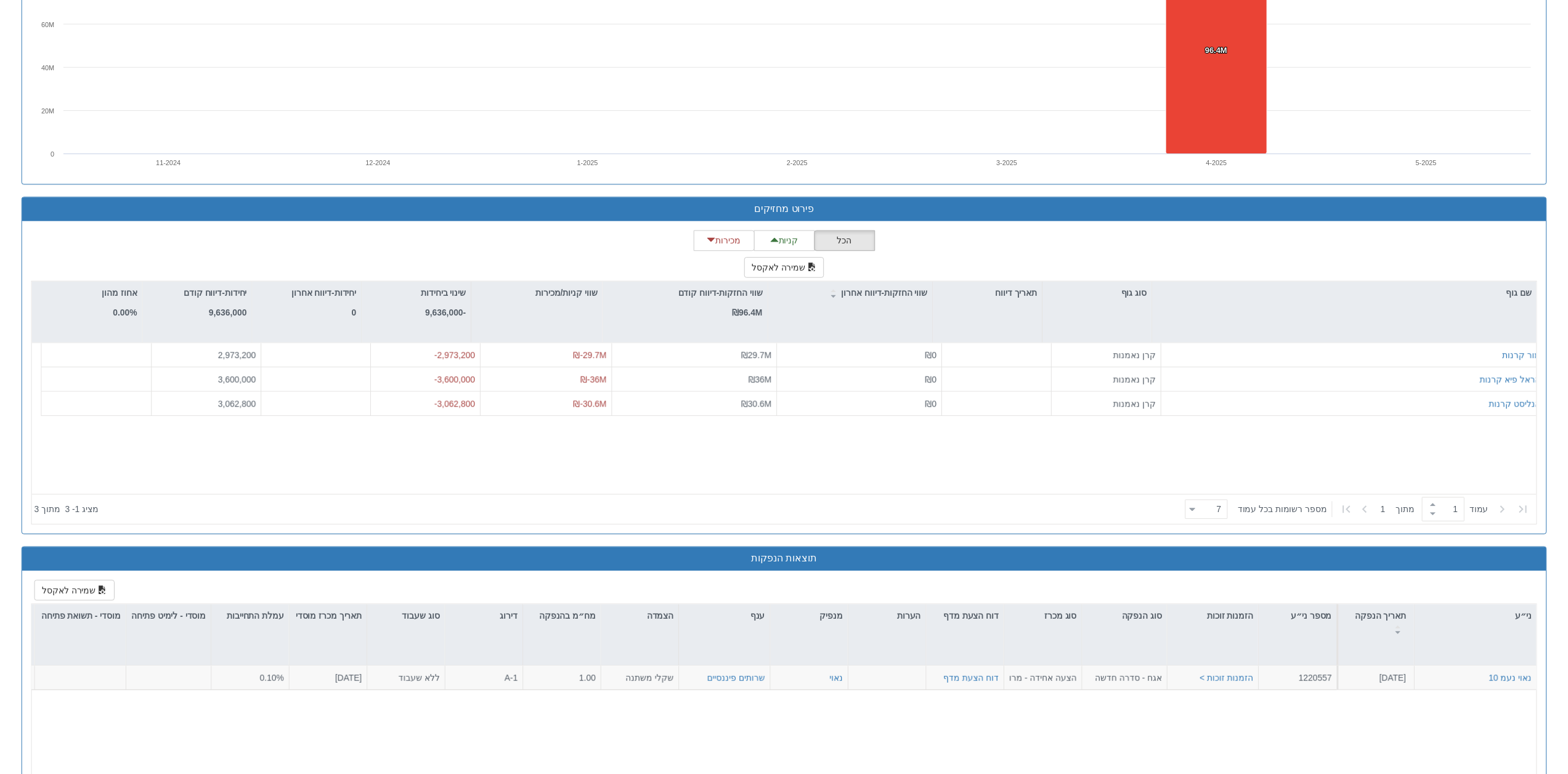
scroll to position [1295, 0]
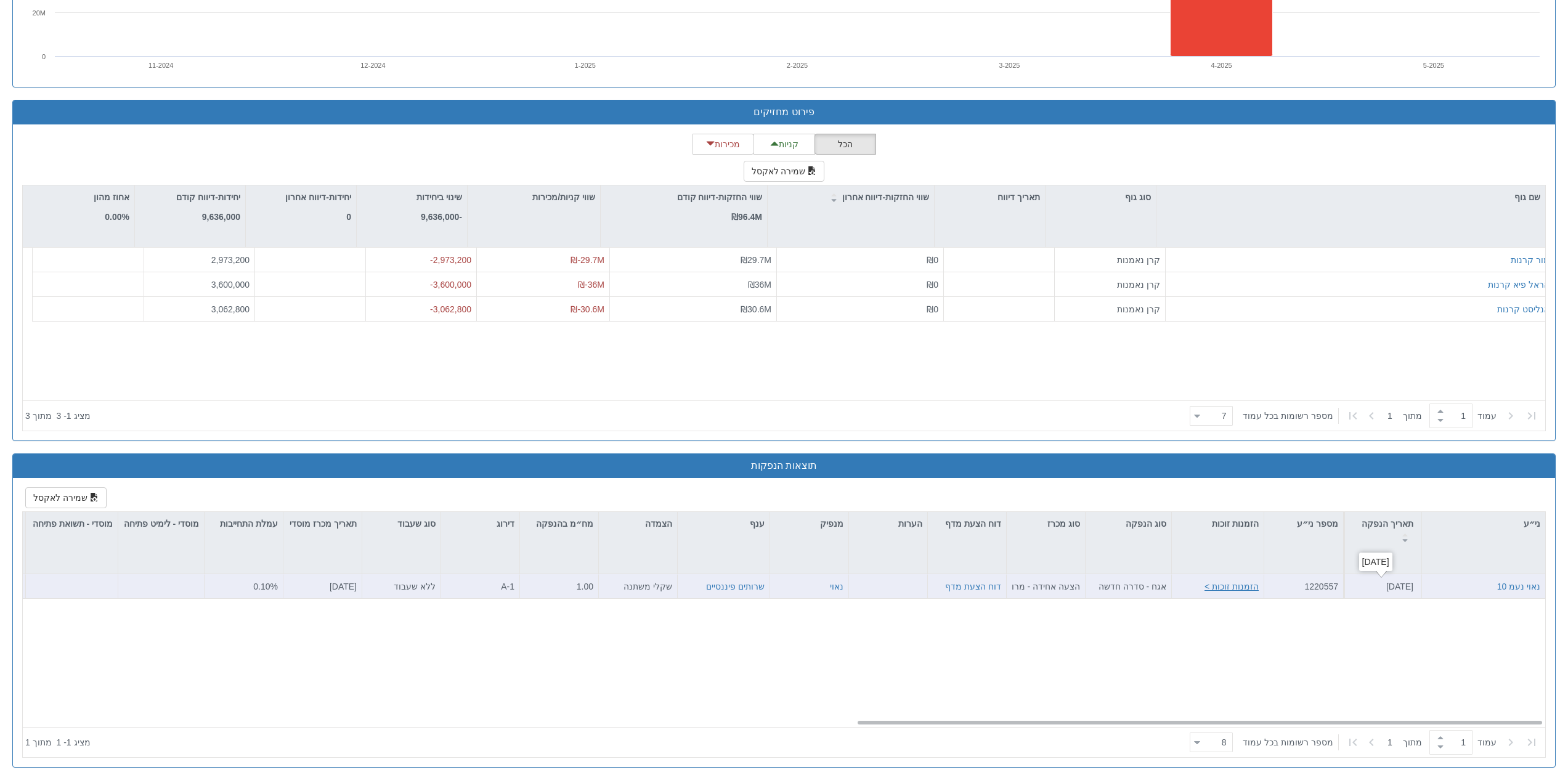
click at [1237, 587] on button "הזמנות זוכות >" at bounding box center [1232, 586] width 54 height 13
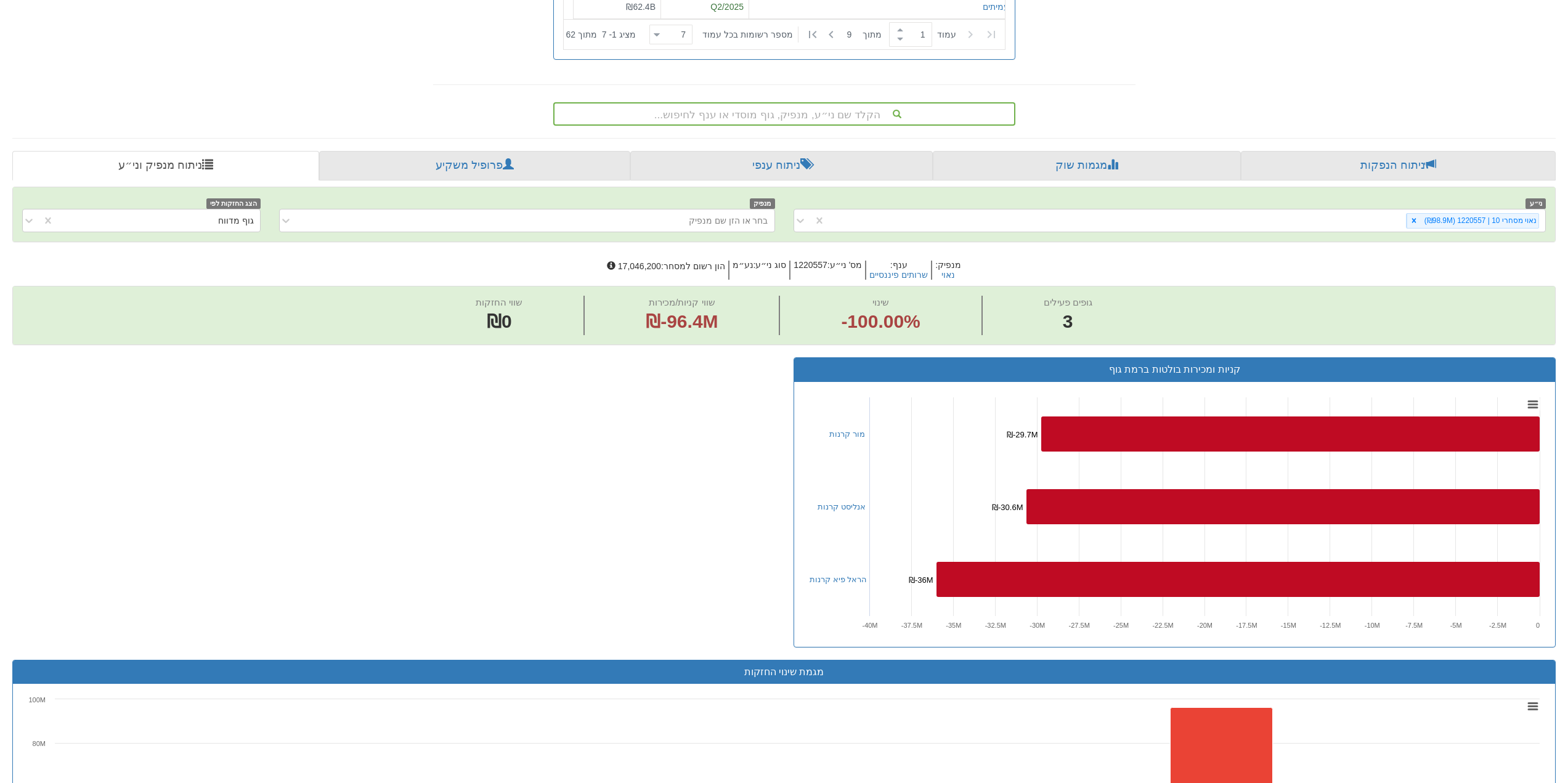
scroll to position [433, 0]
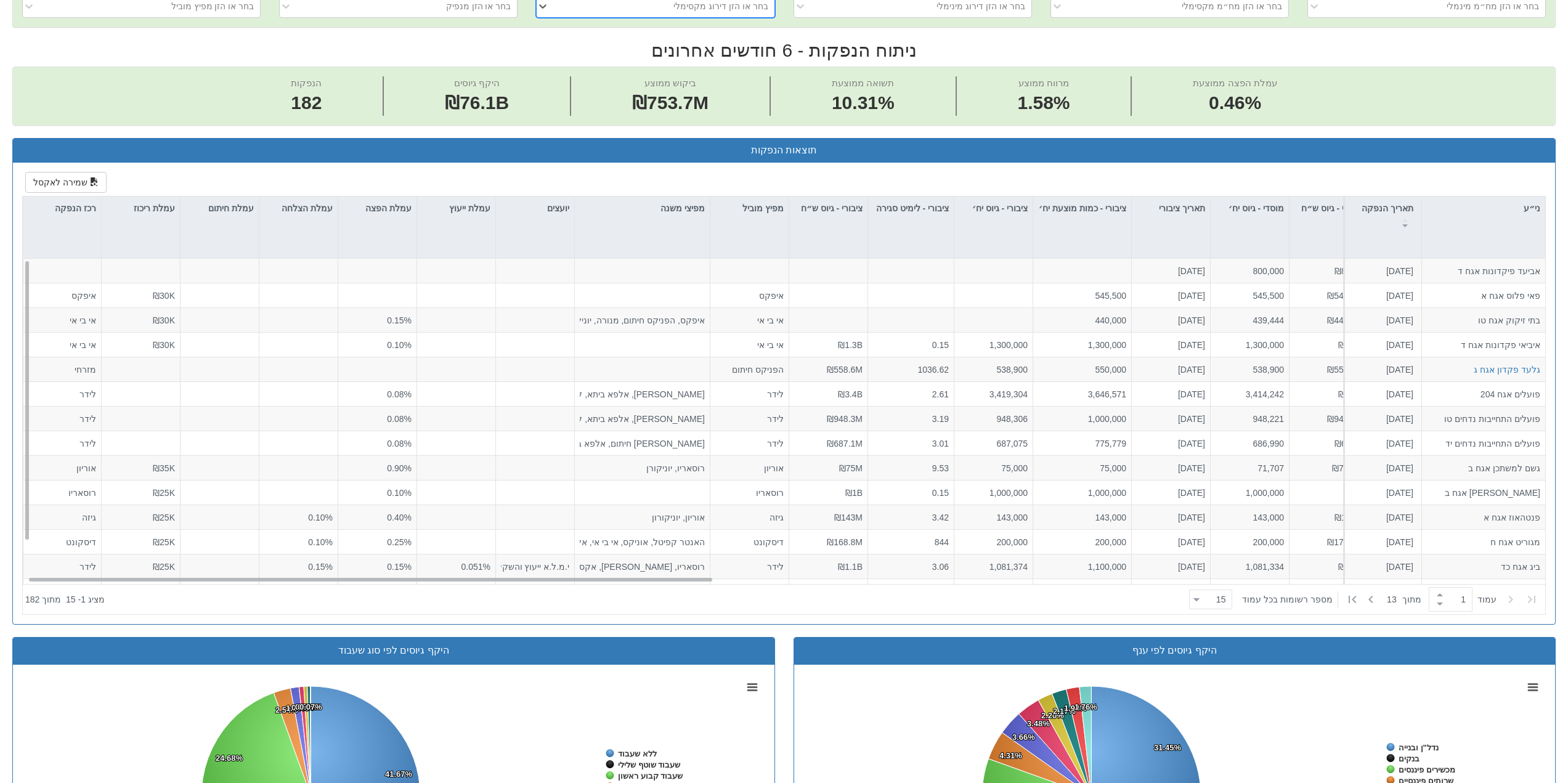
scroll to position [554, 0]
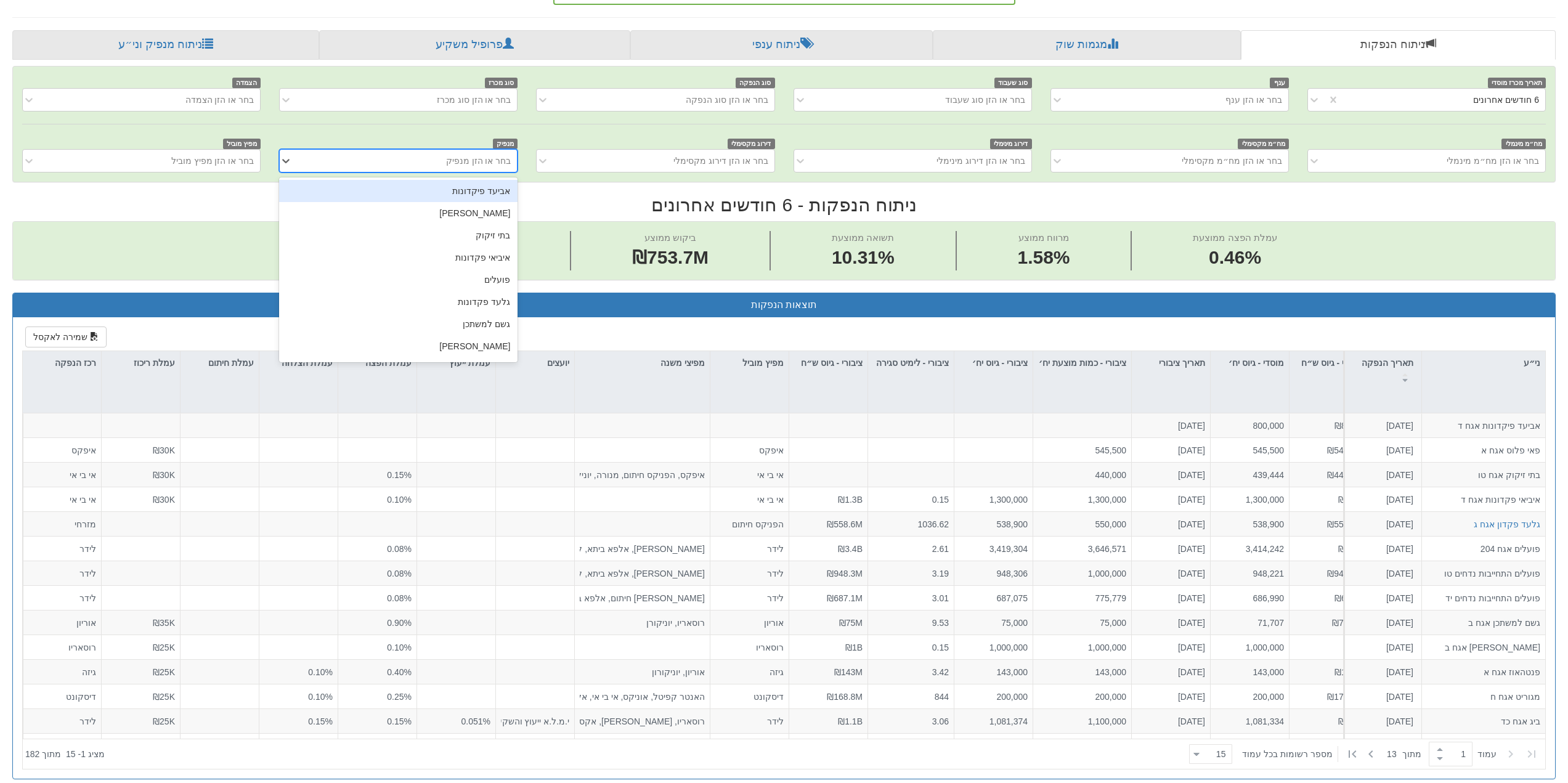
click at [444, 159] on div "בחר או הזן מנפיק" at bounding box center [408, 161] width 218 height 20
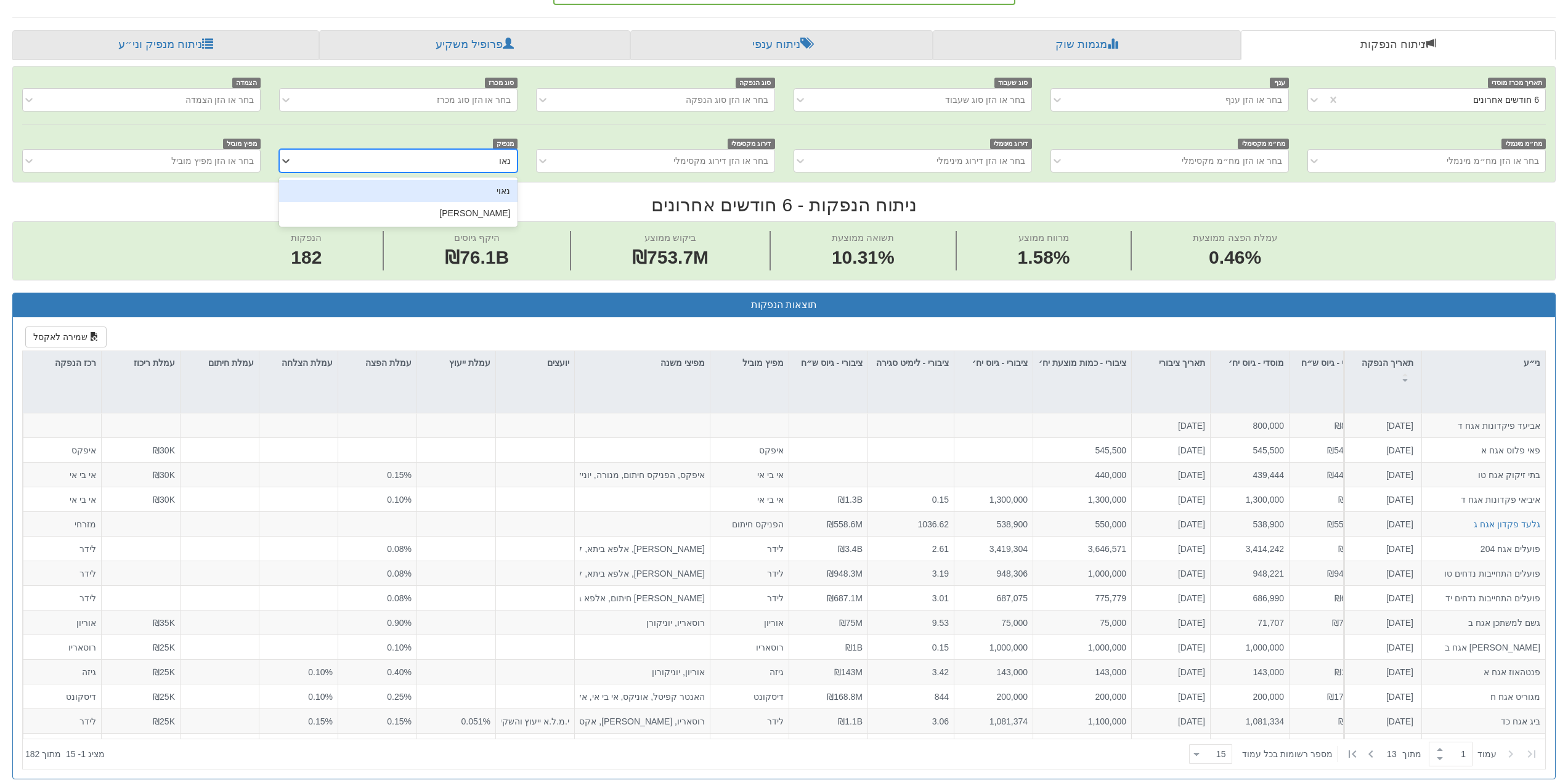
type input "נאוי"
click at [489, 188] on div "נאוי" at bounding box center [398, 191] width 239 height 22
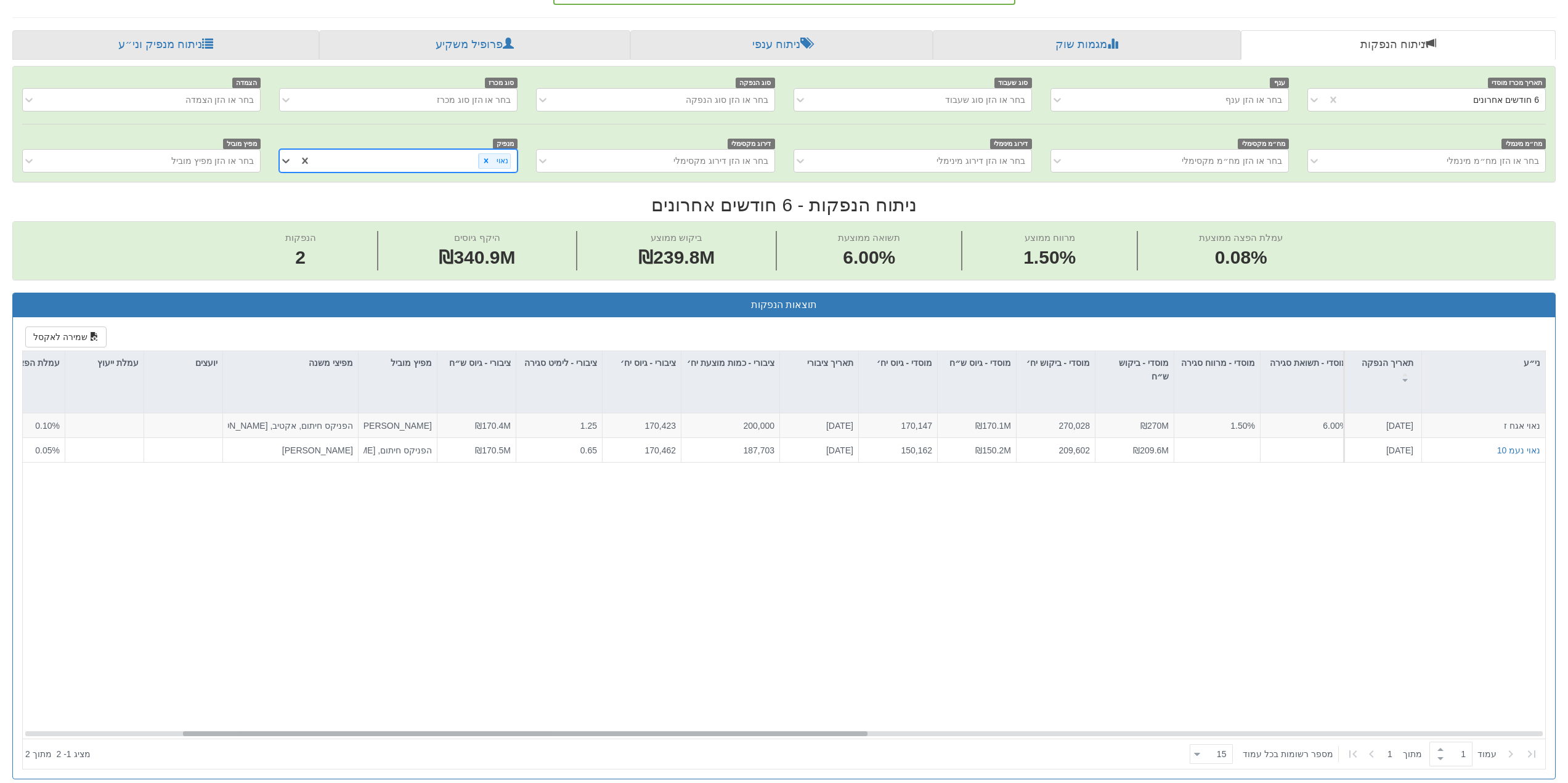
scroll to position [0, 359]
drag, startPoint x: 688, startPoint y: 731, endPoint x: 849, endPoint y: 734, distance: 161.0
click at [849, 734] on div at bounding box center [529, 734] width 685 height 5
